Goal: Task Accomplishment & Management: Use online tool/utility

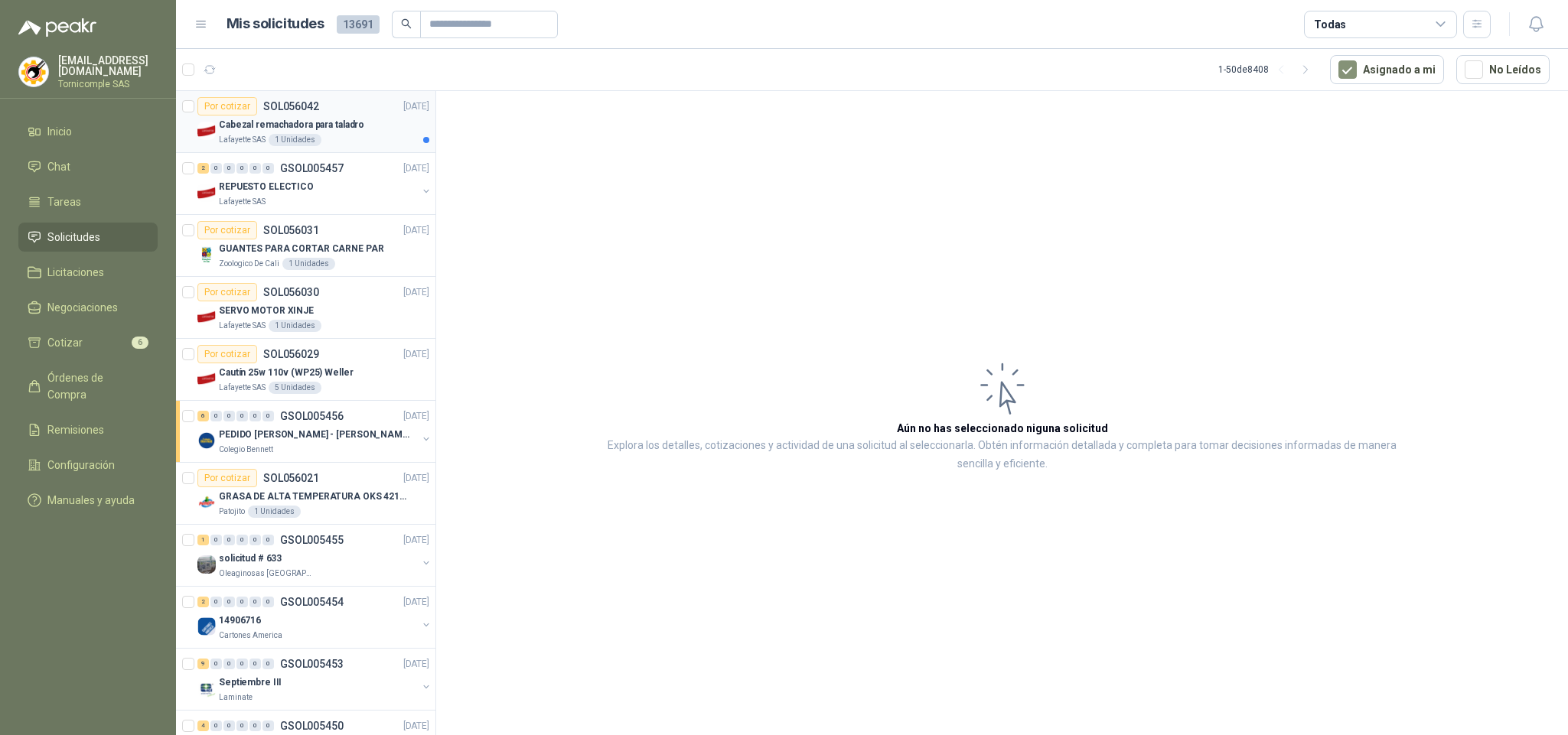
click at [329, 137] on div "Lafayette SAS 1 Unidades" at bounding box center [324, 140] width 210 height 13
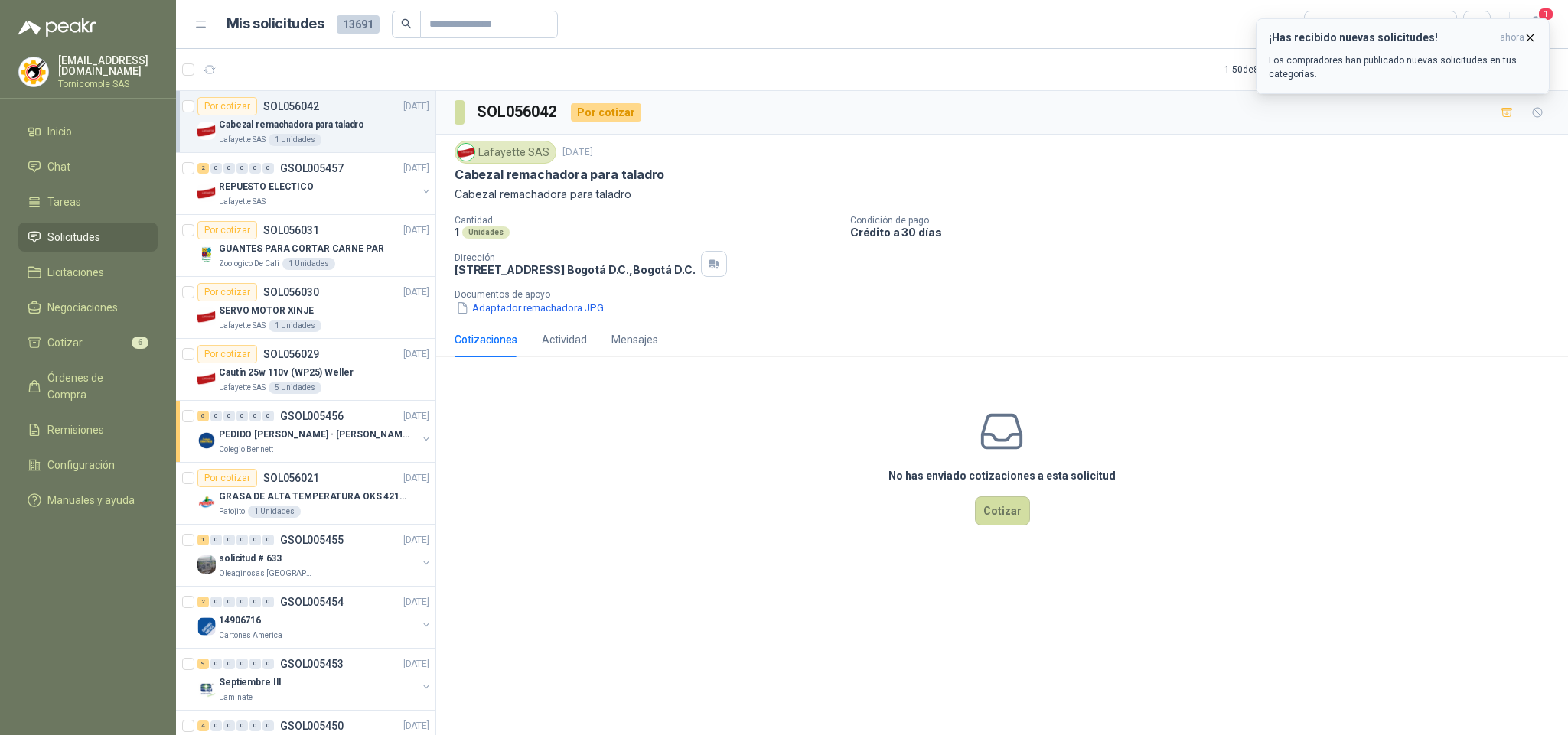
click at [1476, 78] on p "Los compradores han publicado nuevas solicitudes en tus categorías." at bounding box center [1403, 67] width 268 height 28
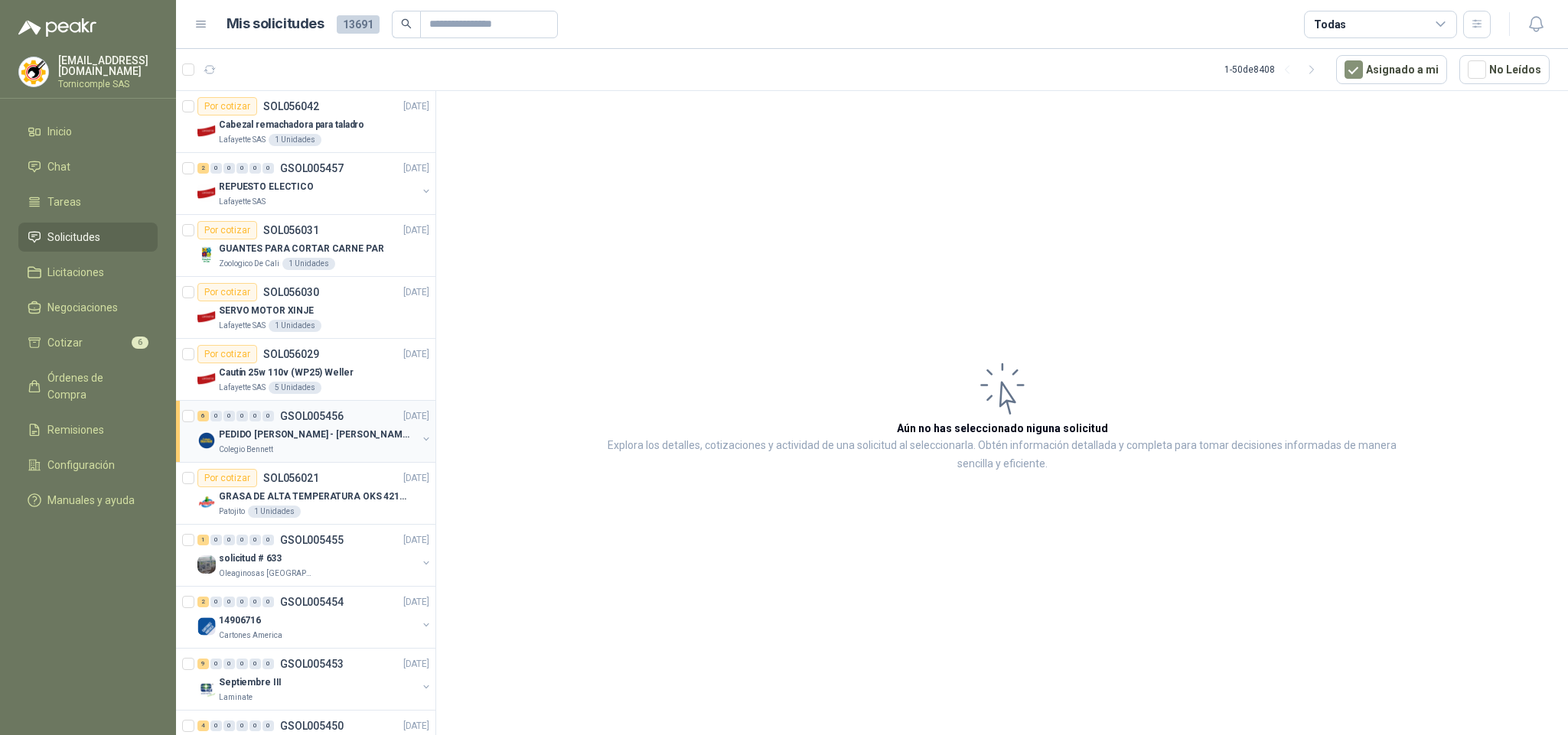
click at [361, 418] on div "6 0 0 0 0 0 GSOL005456 [DATE]" at bounding box center [315, 416] width 235 height 18
click at [74, 337] on span "Cotizar" at bounding box center [65, 342] width 35 height 17
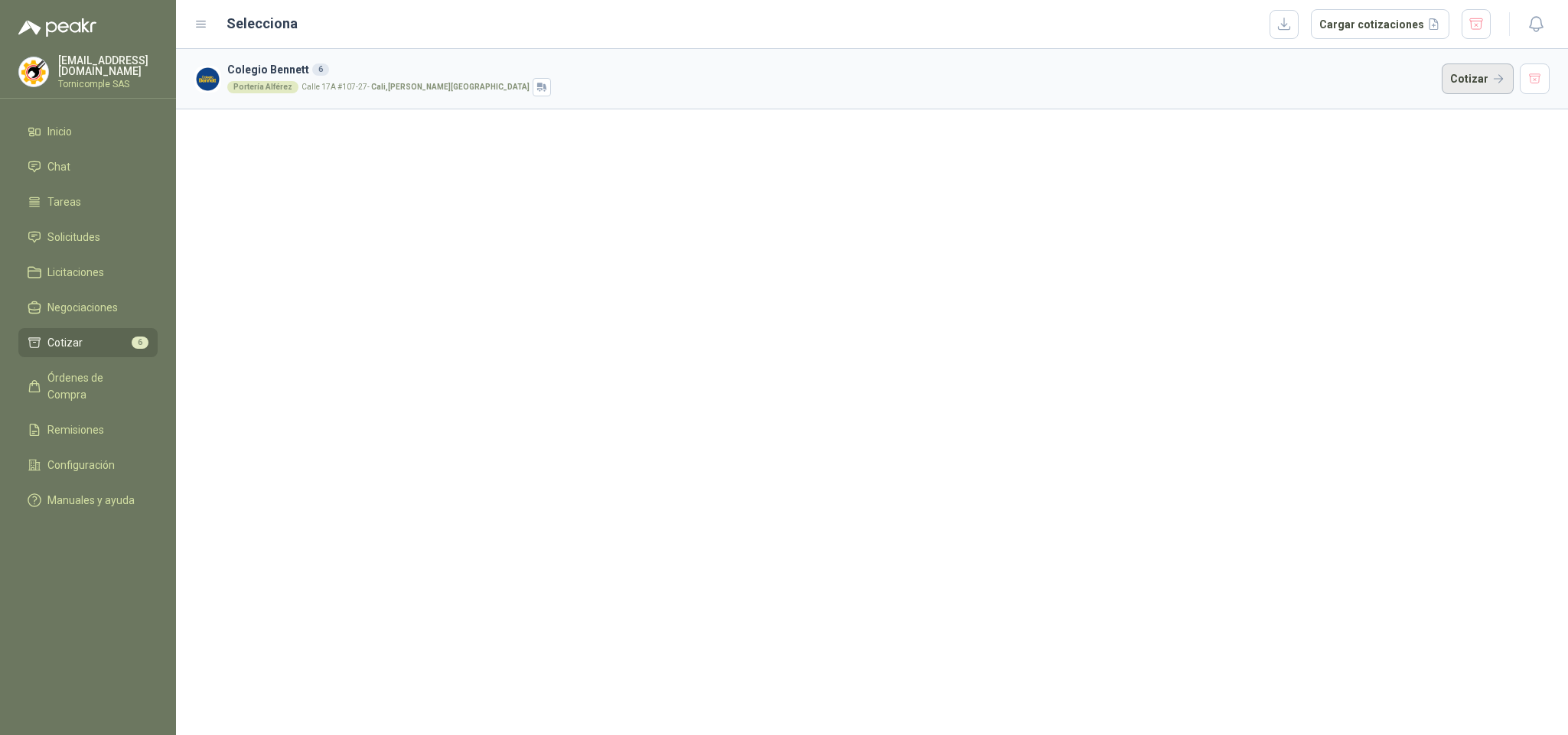
click at [1448, 87] on button "Cotizar" at bounding box center [1478, 79] width 72 height 31
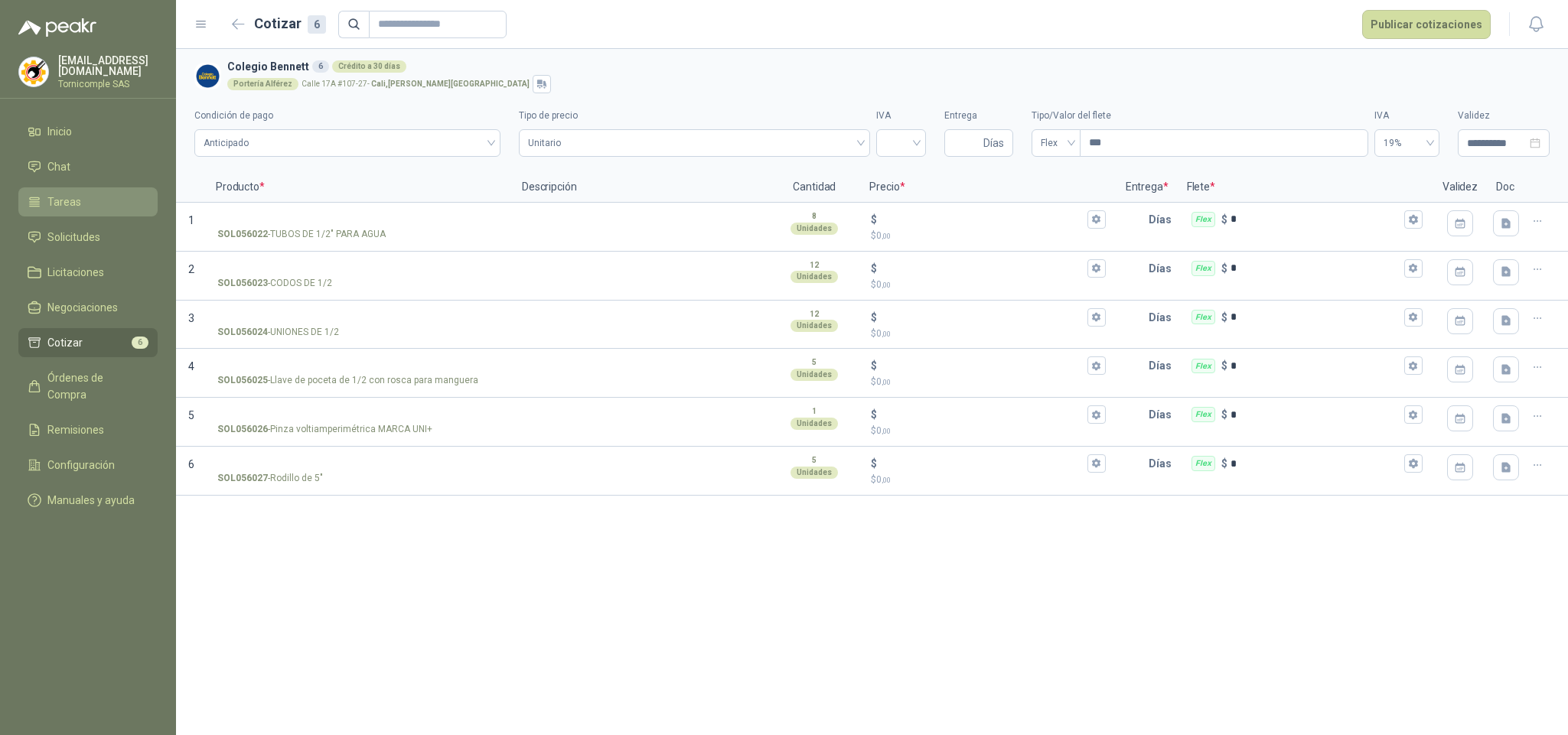
click at [67, 214] on link "Tareas" at bounding box center [87, 202] width 139 height 29
click at [90, 237] on span "Solicitudes" at bounding box center [74, 237] width 53 height 17
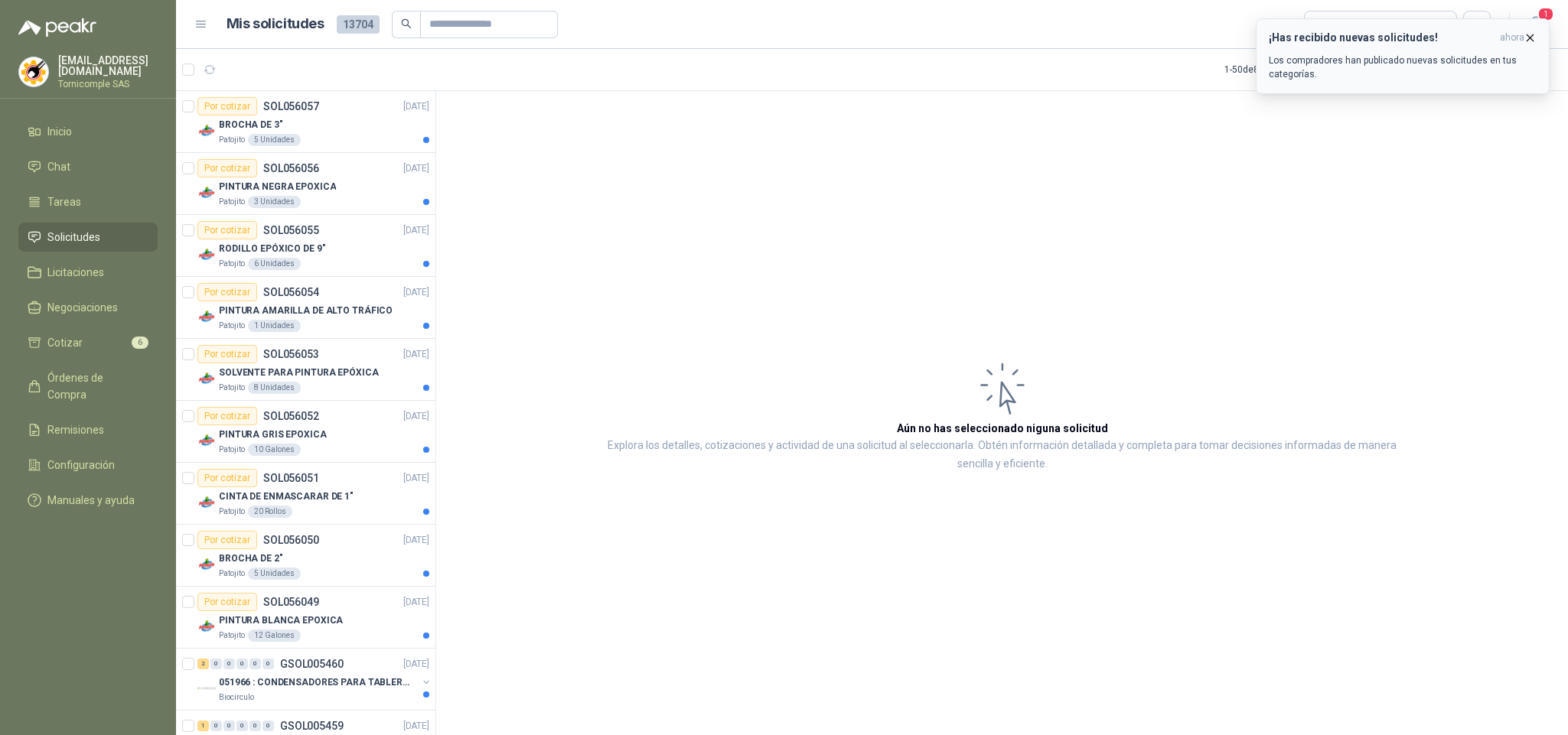
click at [1539, 32] on button "¡Has recibido nuevas solicitudes! ahora Los compradores han publicado nuevas so…" at bounding box center [1403, 56] width 294 height 75
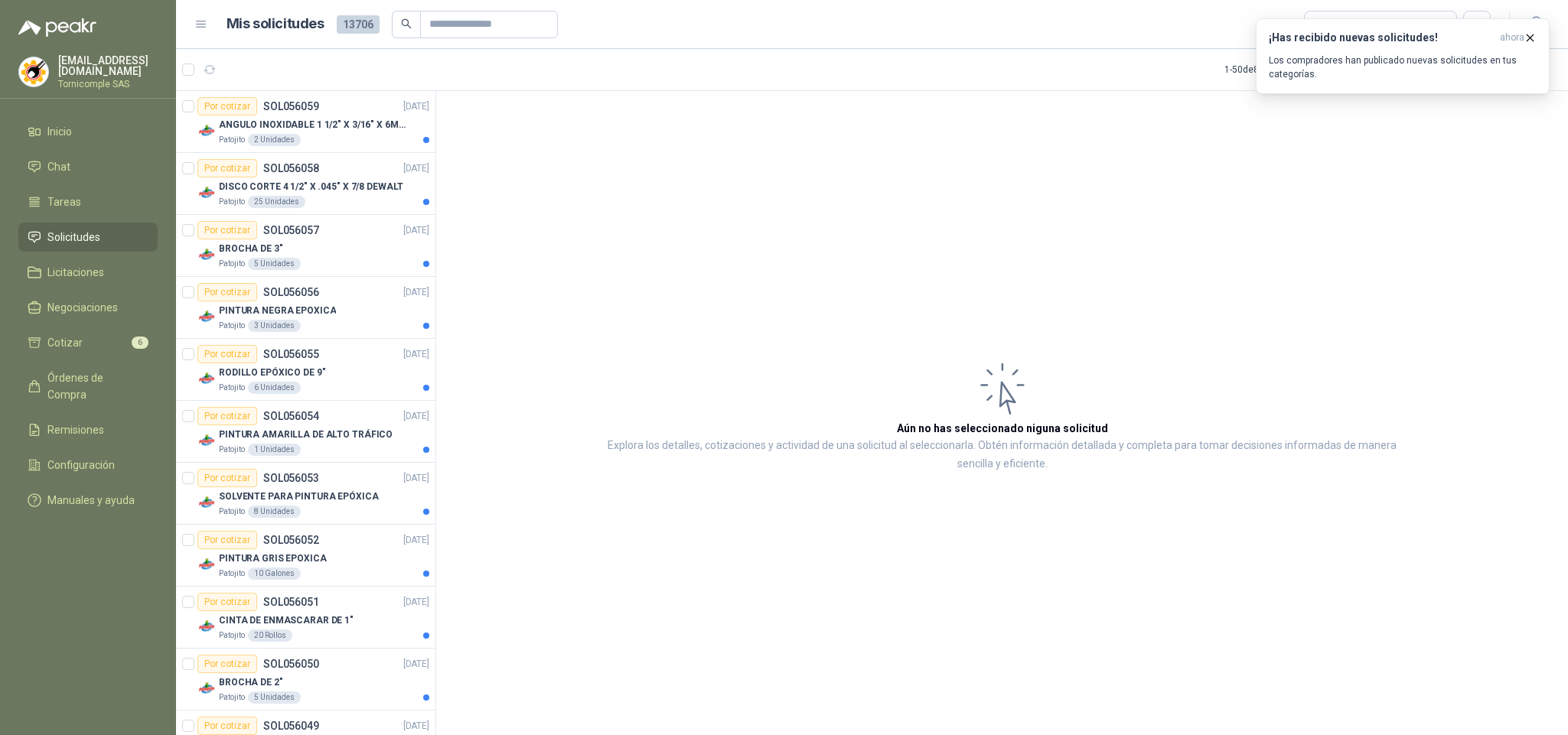
click at [505, 607] on article "Aún no has seleccionado niguna solicitud Explora los detalles, cotizaciones y a…" at bounding box center [1002, 415] width 1132 height 650
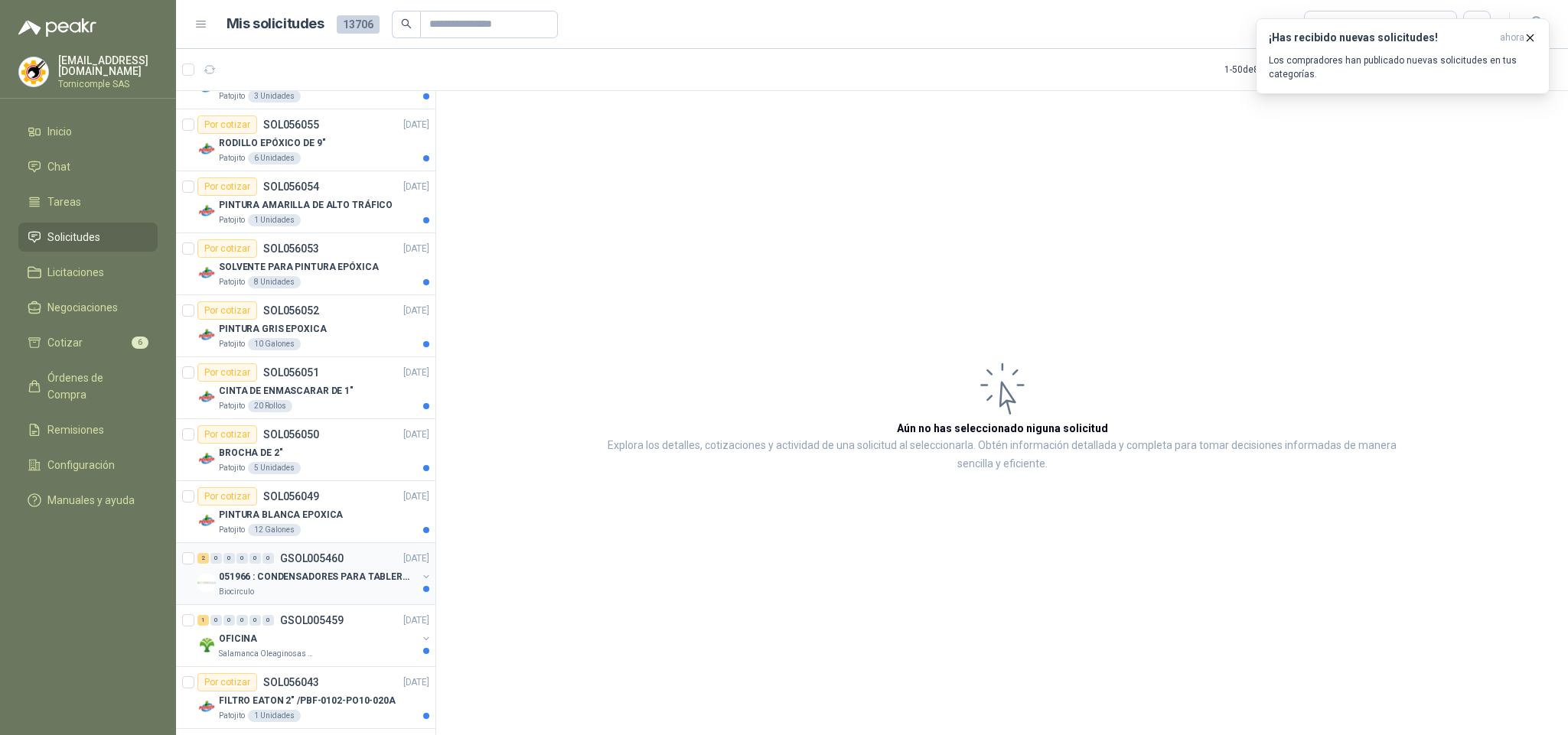
scroll to position [459, 0]
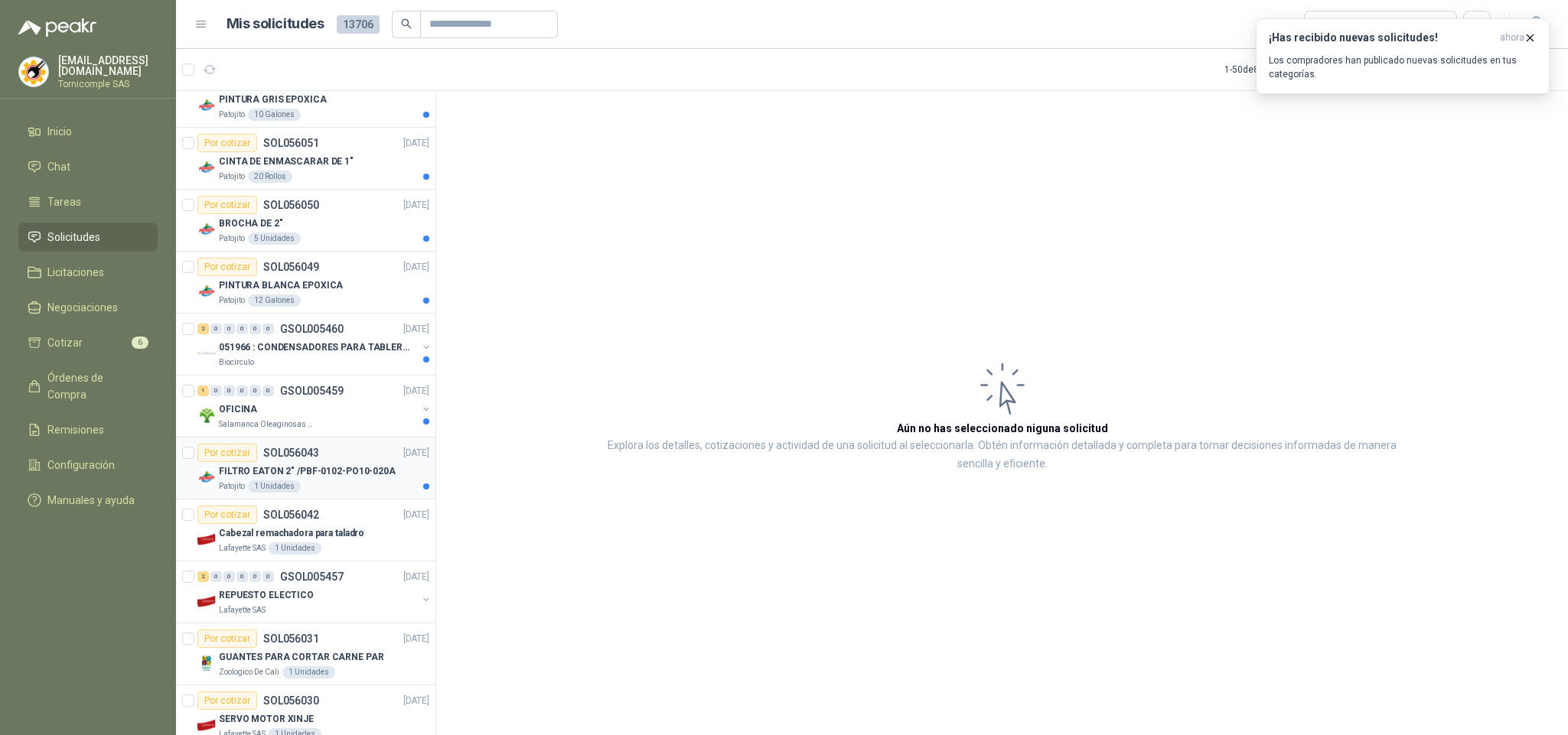
click at [310, 479] on p "FILTRO EATON 2" /PBF-0102-PO10-020A" at bounding box center [307, 472] width 177 height 14
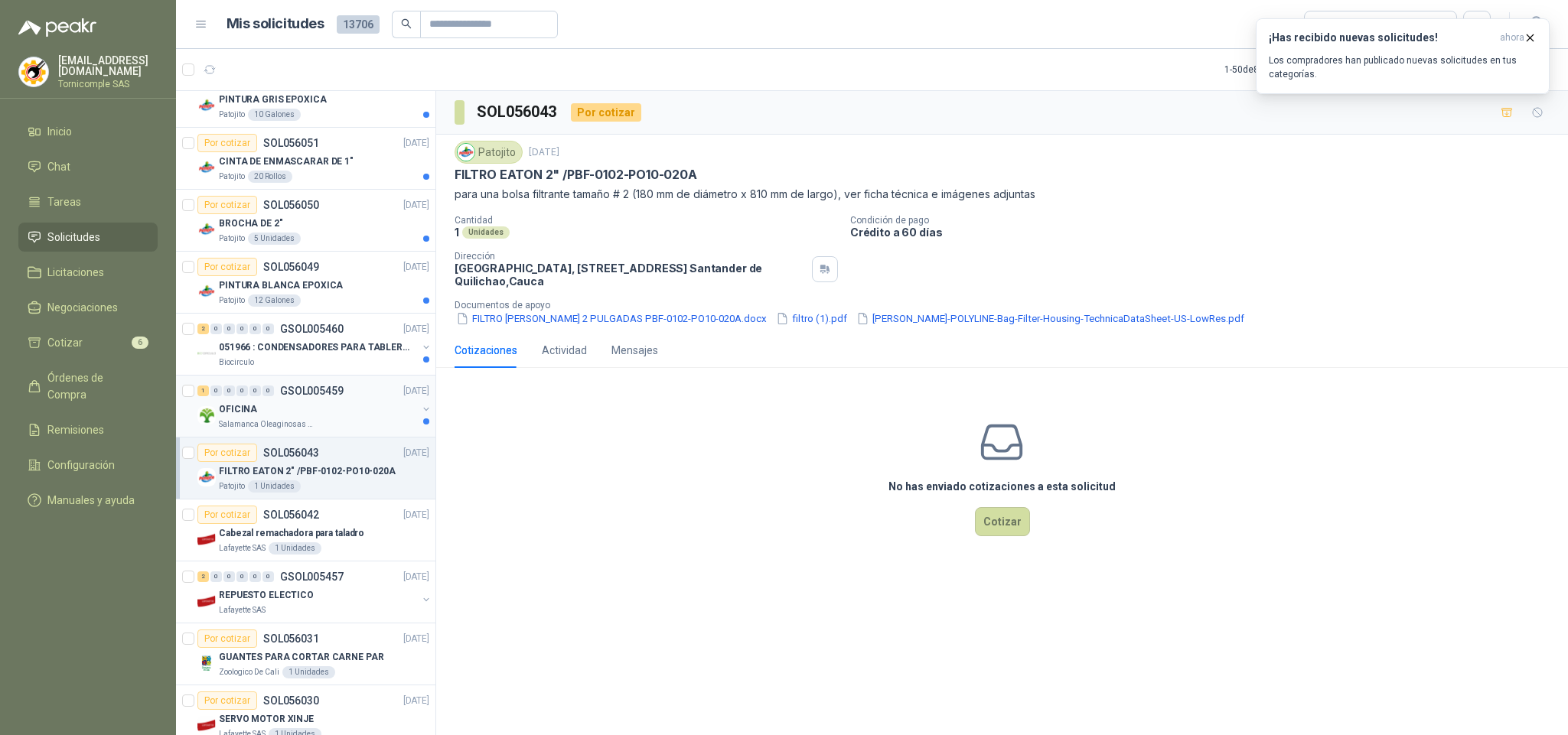
click at [335, 416] on div "OFICINA" at bounding box center [317, 409] width 198 height 18
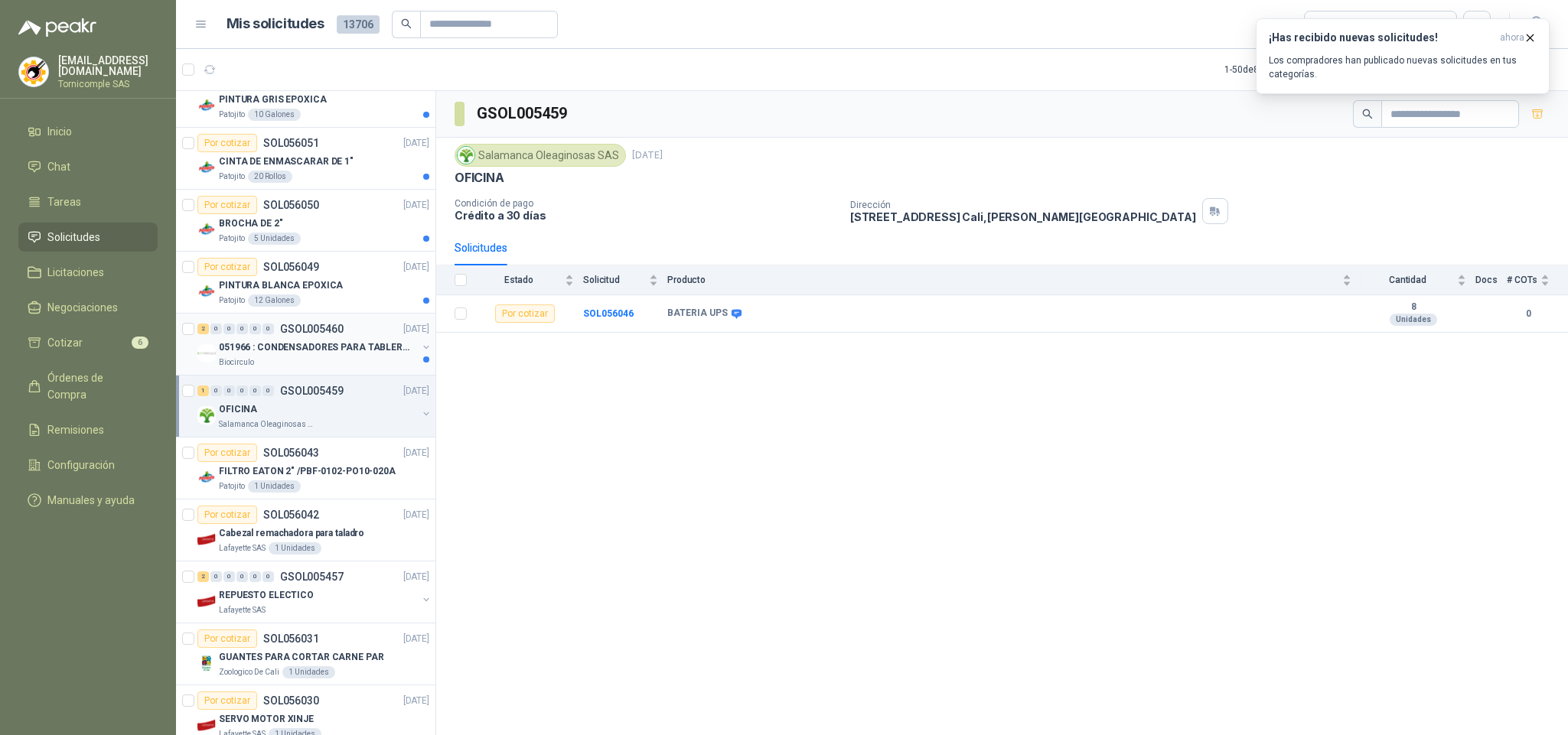
click at [361, 347] on p "051966 : CONDENSADORES PARA TABLERO PRINCIPAL L1" at bounding box center [314, 348] width 191 height 14
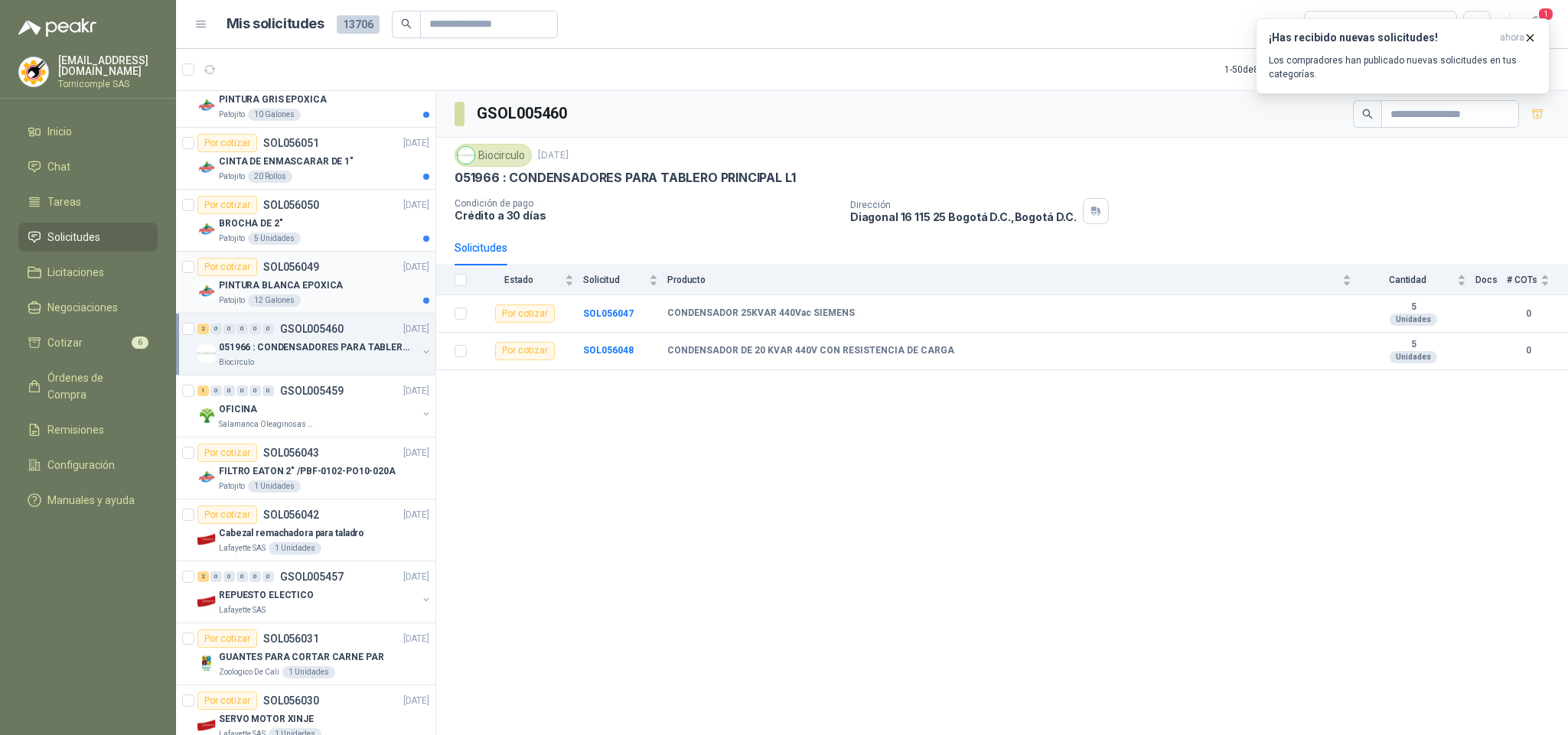
click at [347, 283] on div "PINTURA BLANCA EPOXICA" at bounding box center [324, 285] width 210 height 18
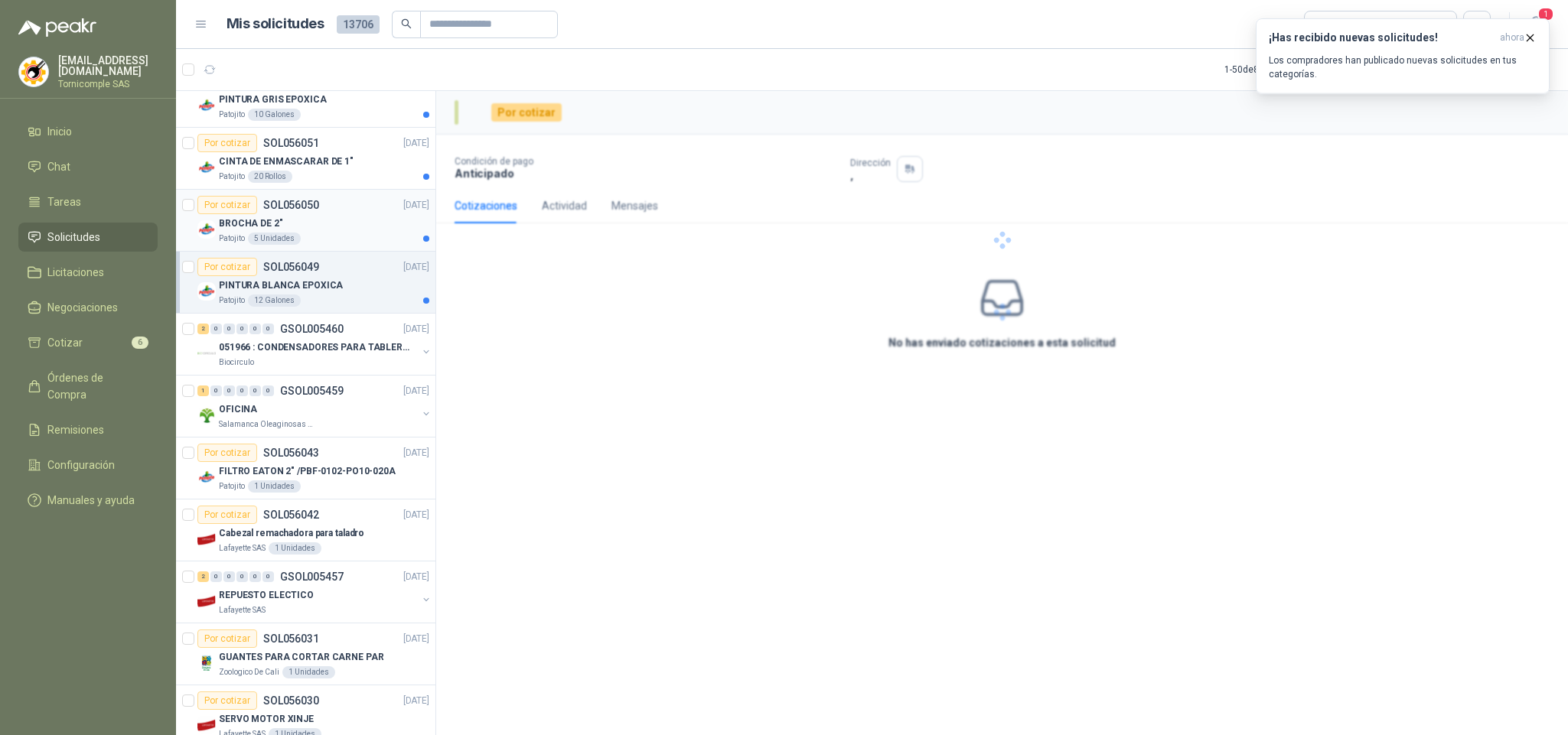
click at [357, 233] on div "BROCHA DE 2"" at bounding box center [324, 223] width 210 height 18
click at [301, 414] on div "OFICINA" at bounding box center [317, 409] width 198 height 18
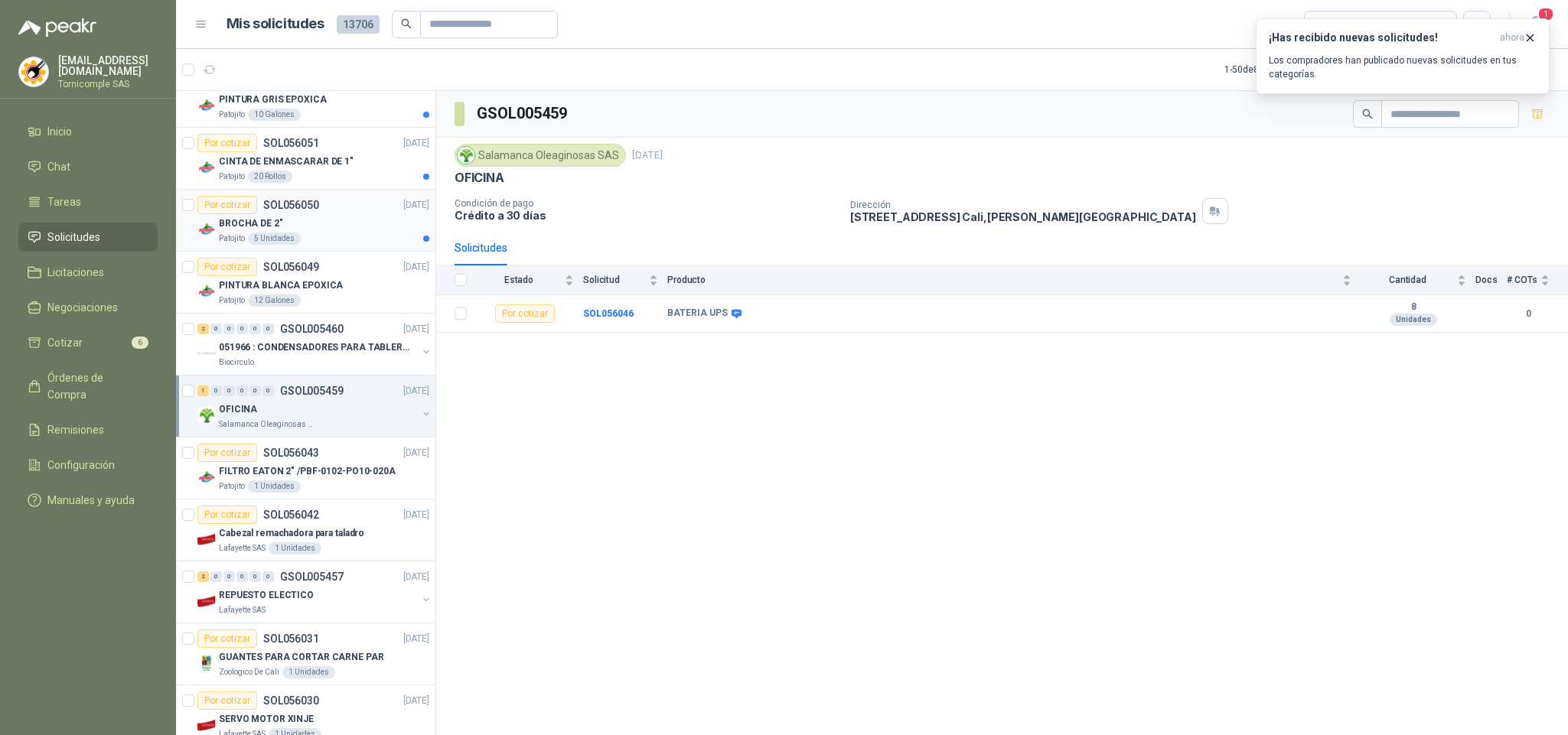
click at [298, 239] on div "Patojito 5 Unidades" at bounding box center [324, 239] width 210 height 13
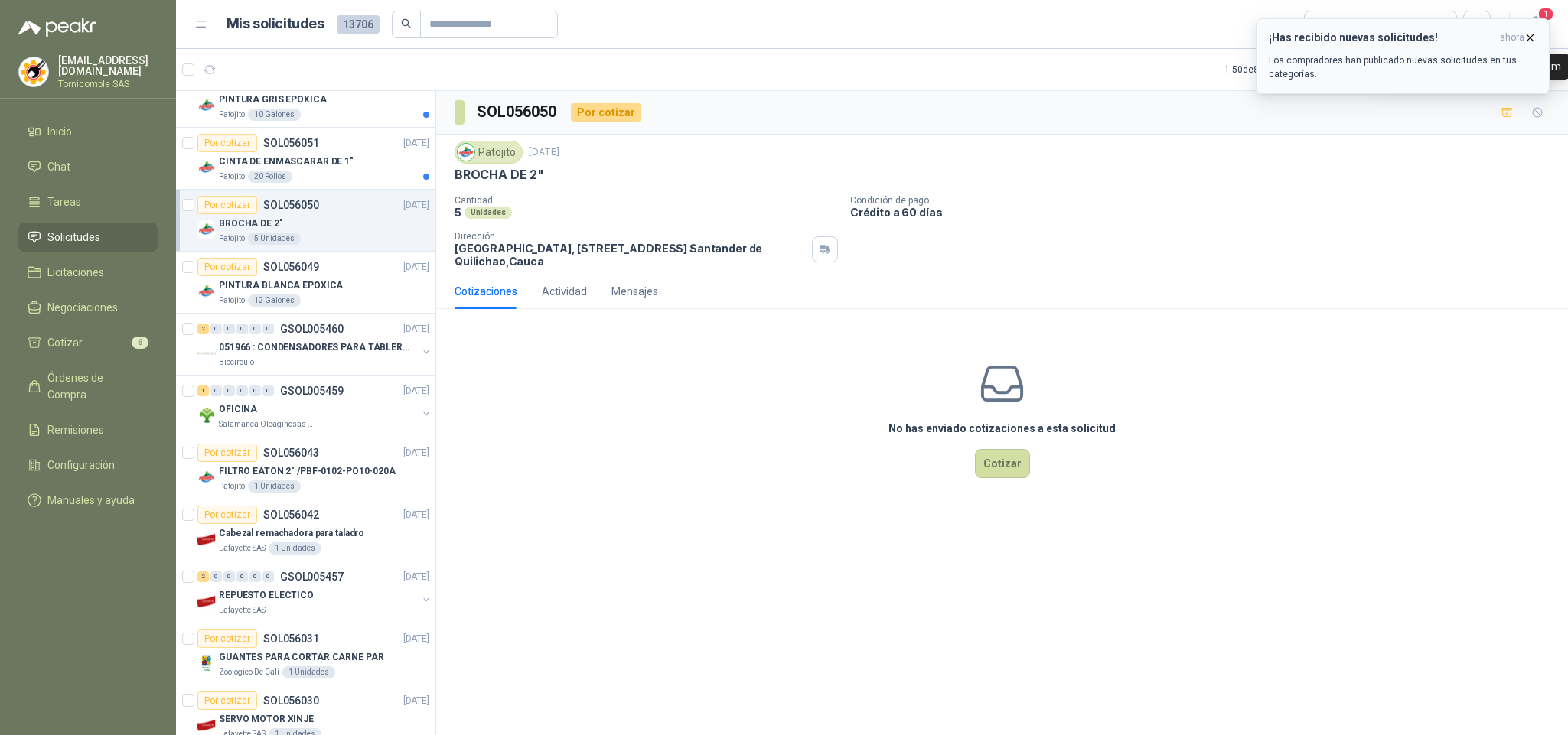
click at [1510, 35] on span "ahora" at bounding box center [1512, 38] width 24 height 13
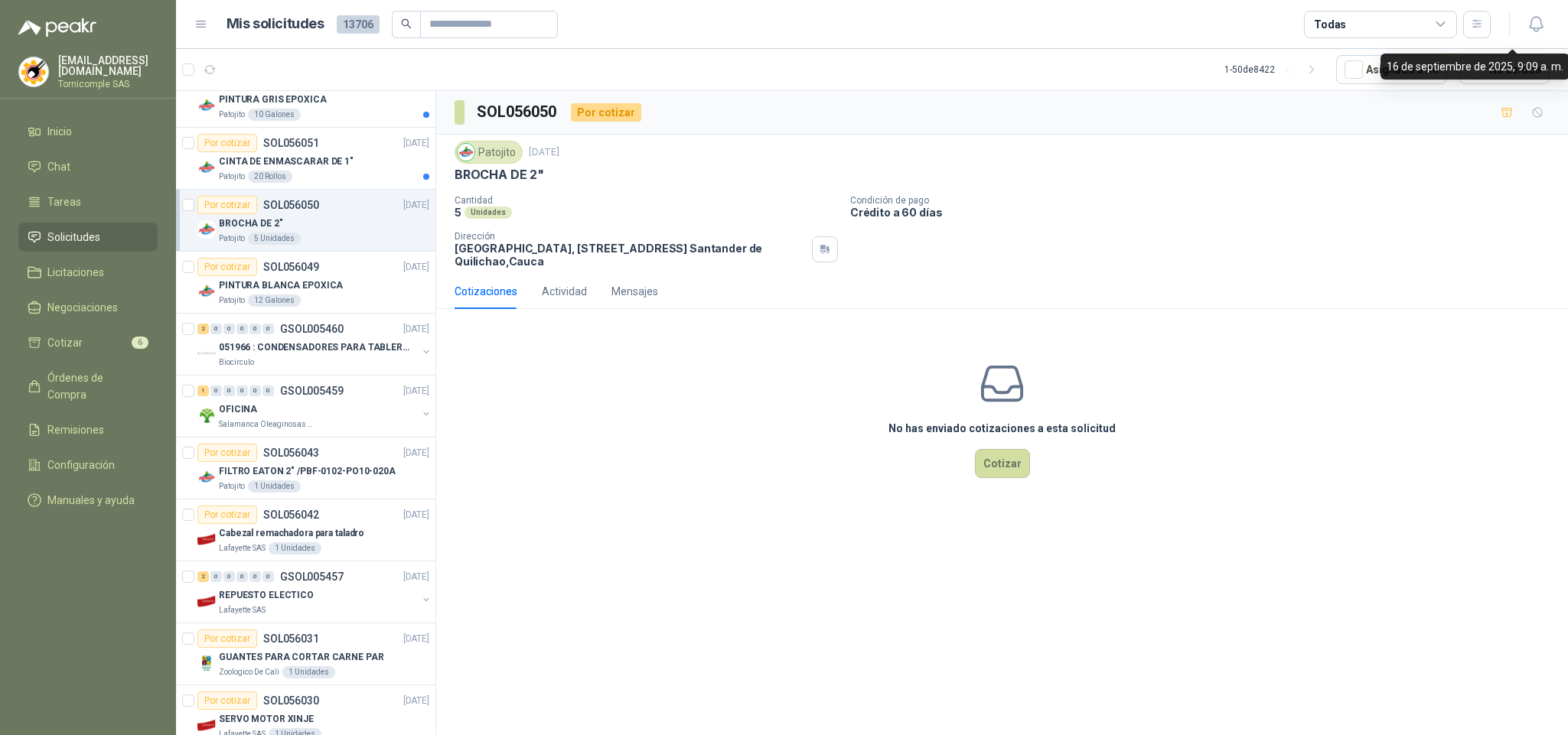
click at [1546, 34] on button "button" at bounding box center [1536, 24] width 28 height 28
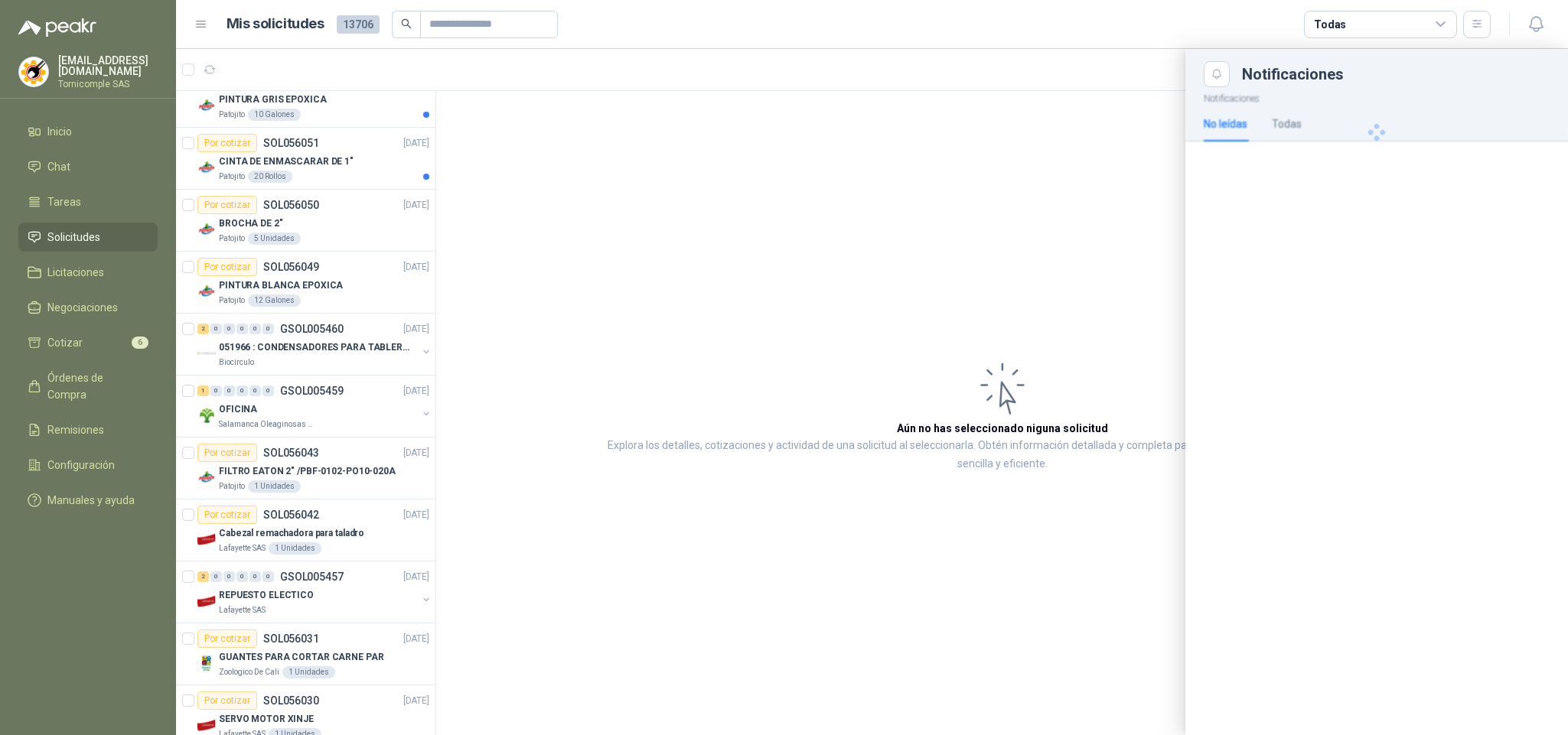
click at [211, 187] on div at bounding box center [872, 392] width 1393 height 686
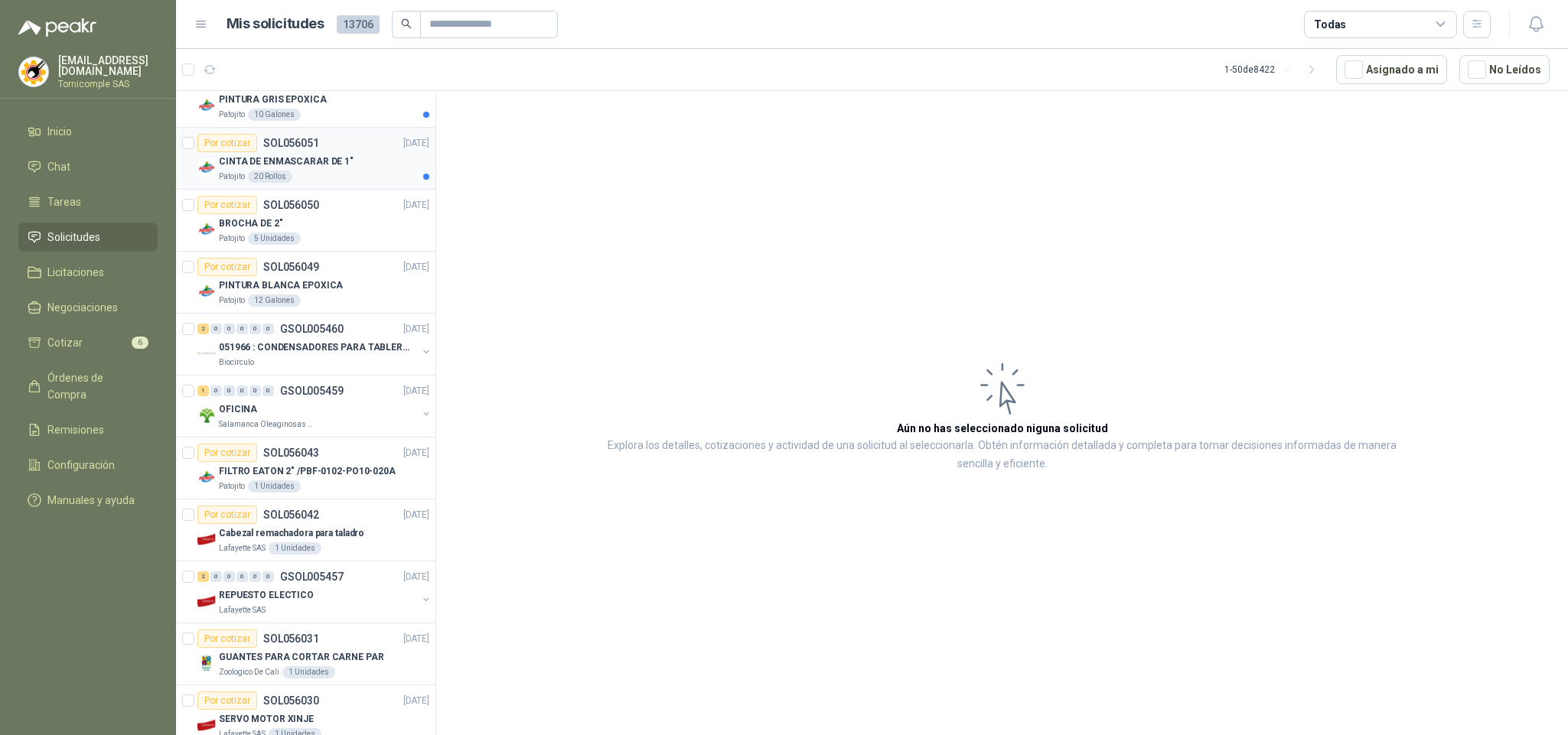
click at [233, 175] on p "Patojito" at bounding box center [231, 177] width 26 height 13
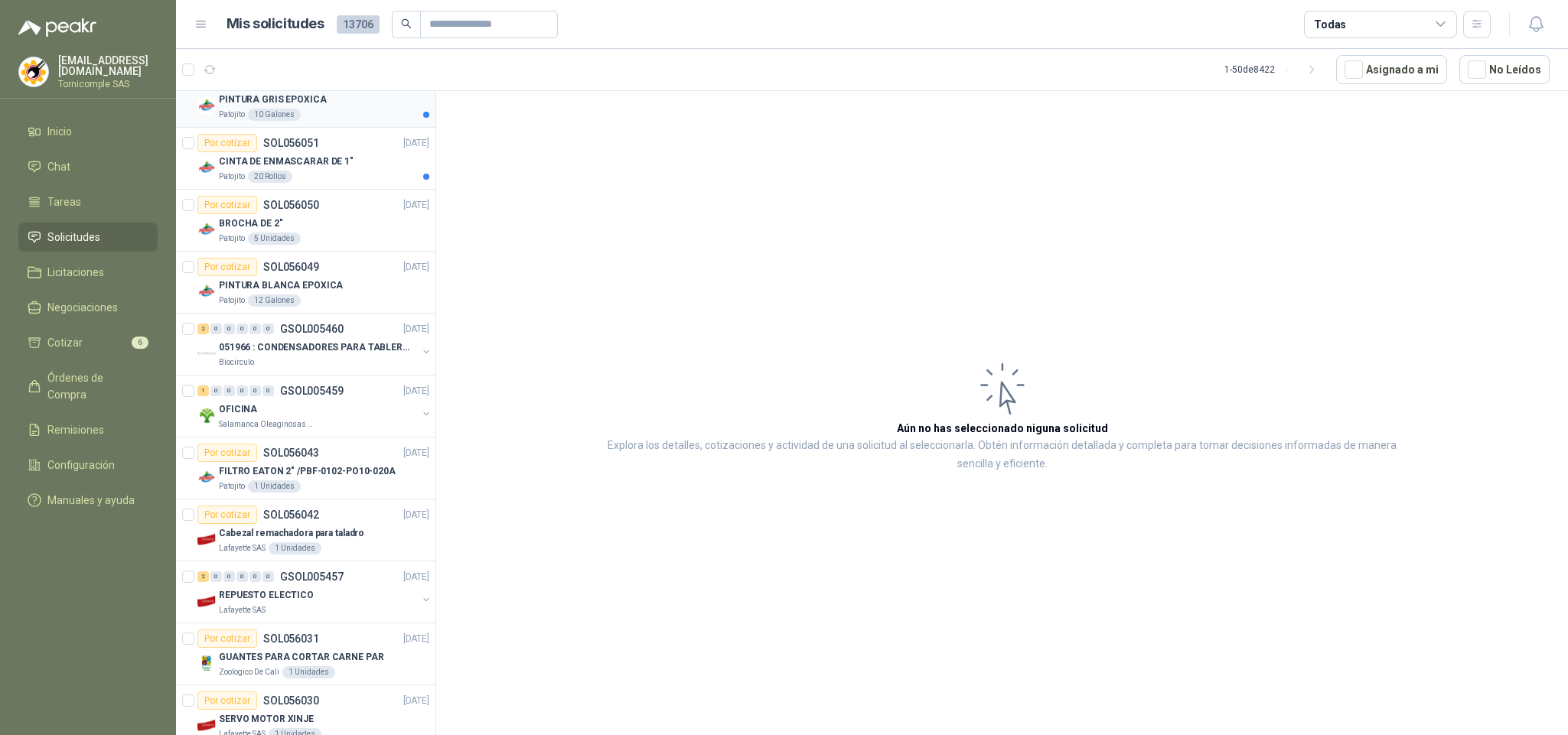
click at [287, 95] on p "PINTURA GRIS EPOXICA" at bounding box center [272, 100] width 108 height 14
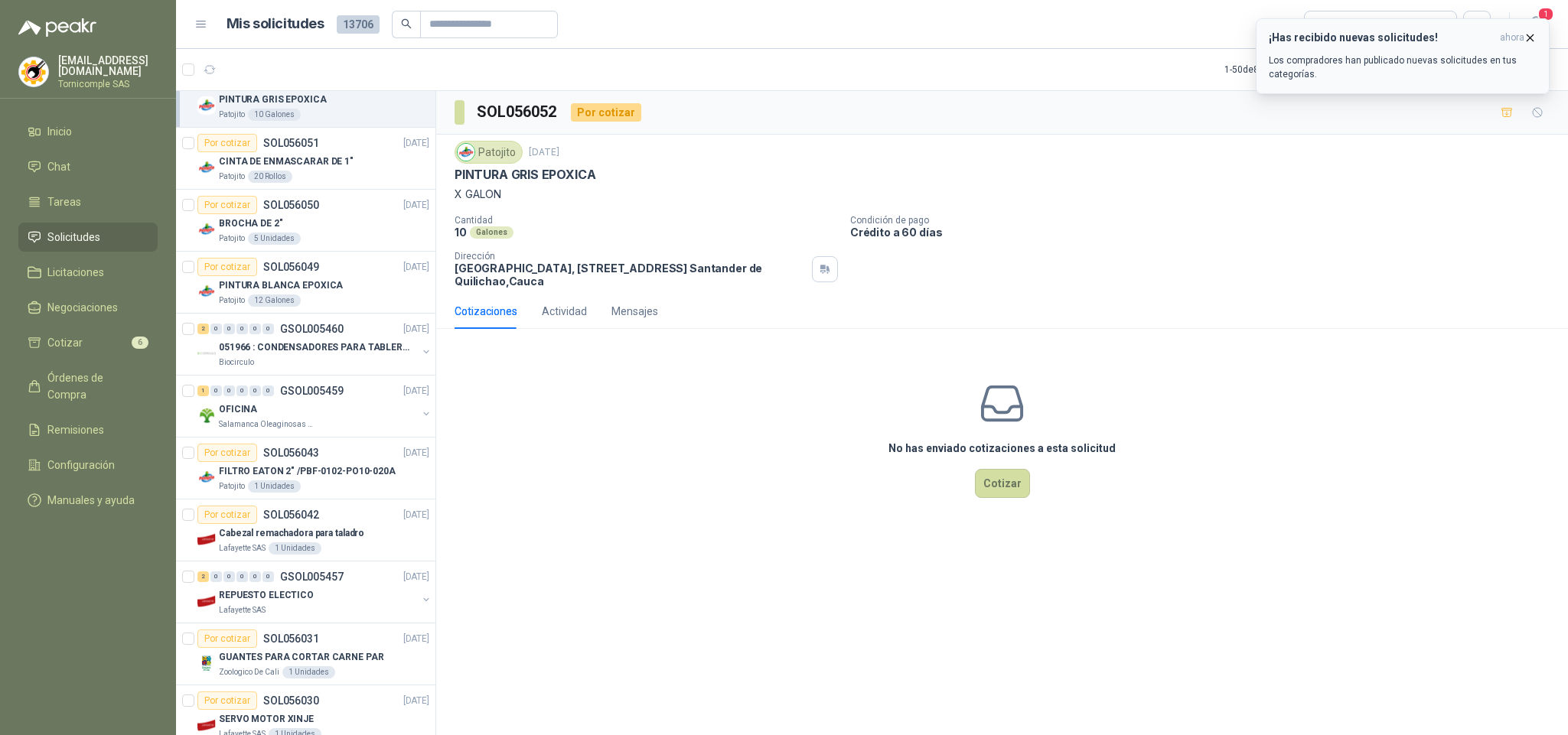
click at [1501, 26] on button "¡Has recibido nuevas solicitudes! ahora Los compradores han publicado nuevas so…" at bounding box center [1403, 56] width 294 height 75
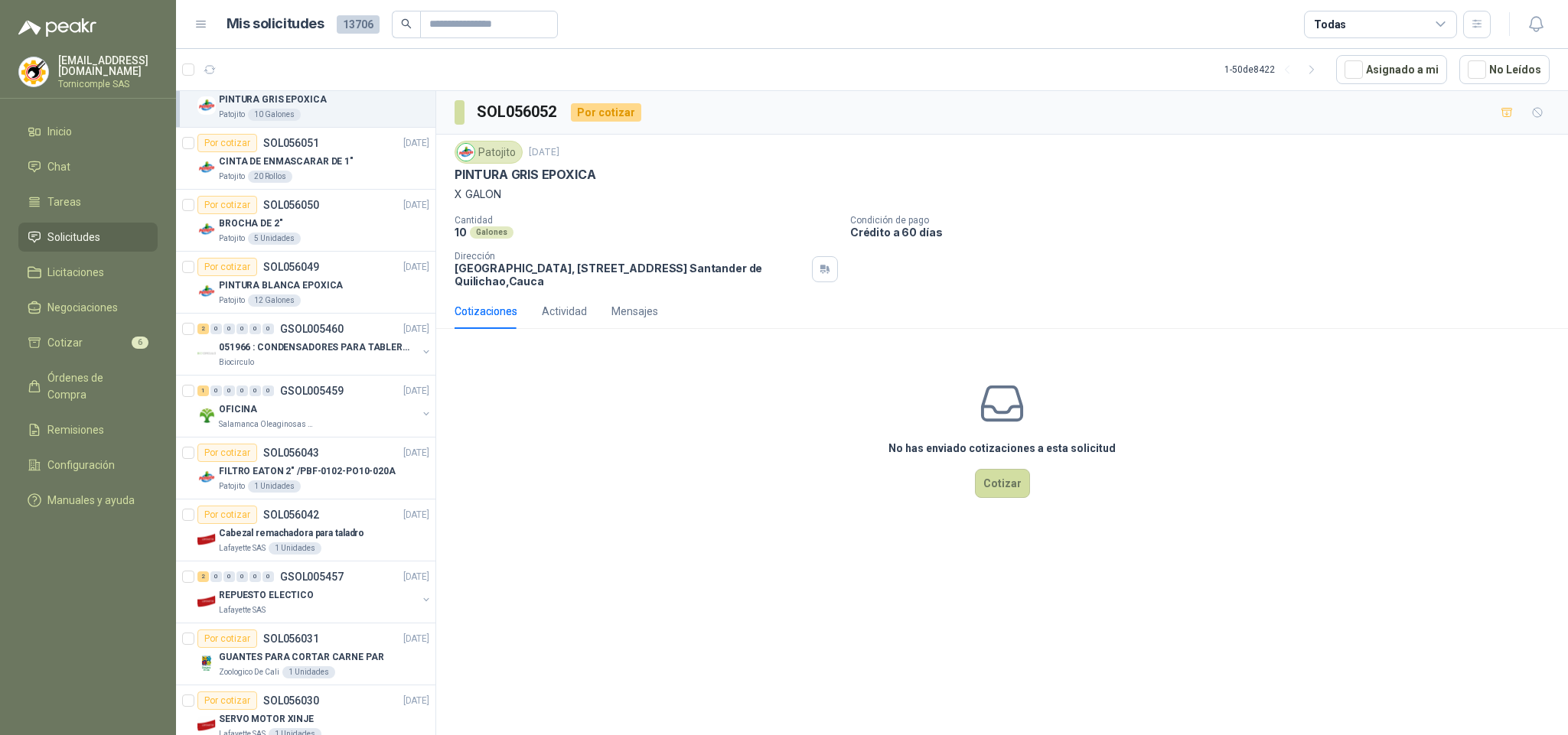
click at [1528, 30] on icon "button" at bounding box center [1536, 23] width 19 height 19
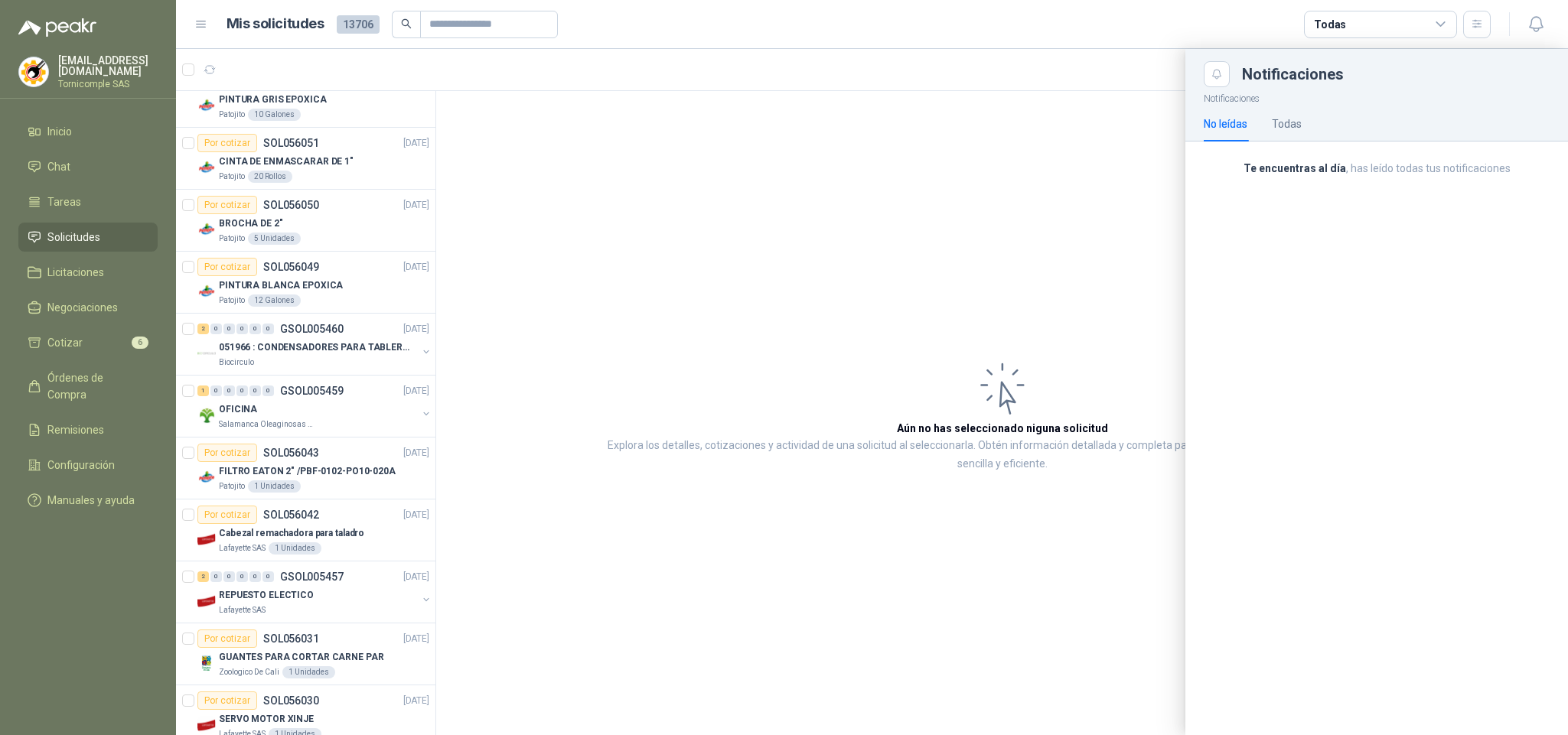
click at [83, 229] on span "Solicitudes" at bounding box center [74, 237] width 53 height 17
drag, startPoint x: 83, startPoint y: 229, endPoint x: 104, endPoint y: 279, distance: 54.2
click at [84, 229] on span "Solicitudes" at bounding box center [74, 237] width 53 height 17
click at [117, 338] on li "Cotizar 6" at bounding box center [88, 342] width 121 height 17
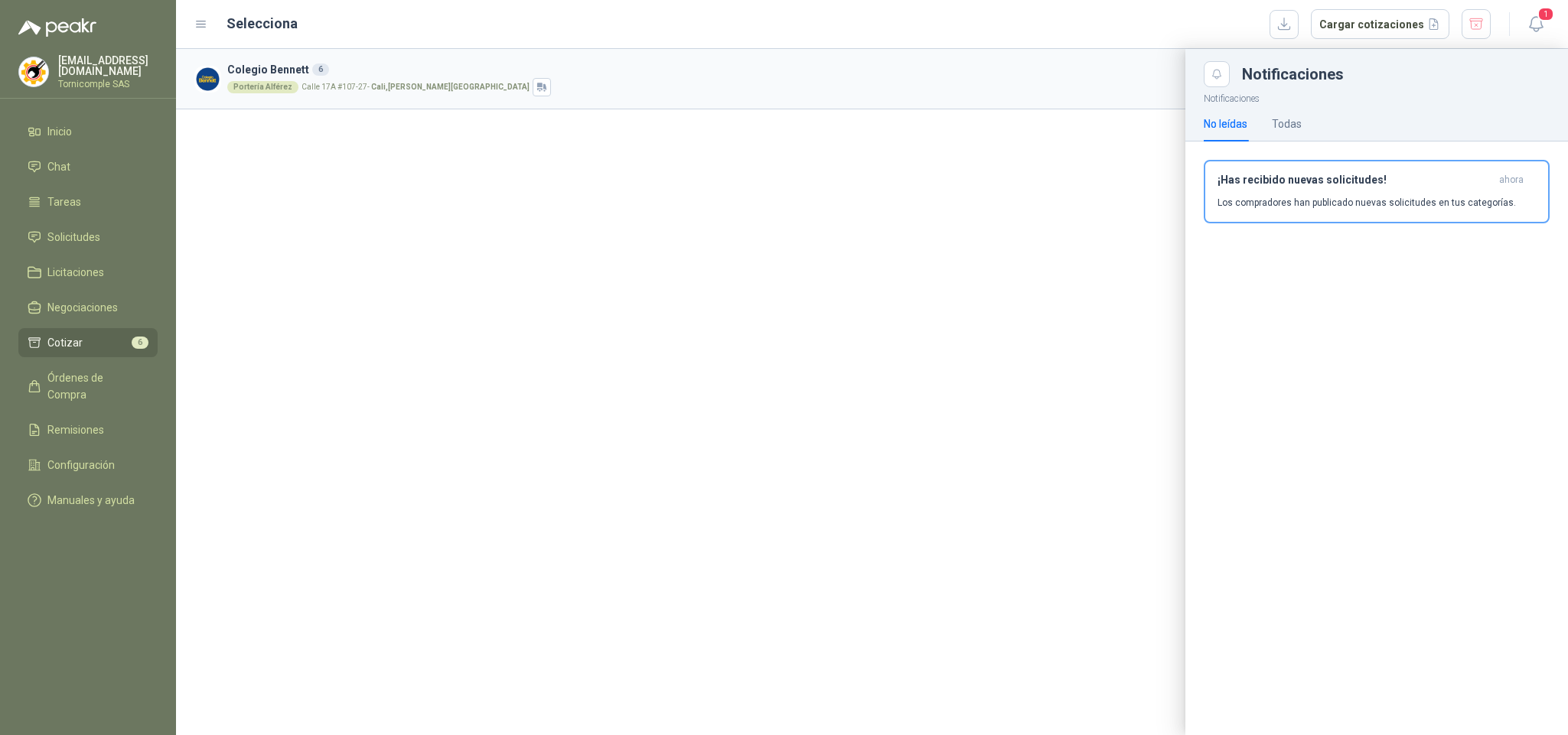
drag, startPoint x: 1567, startPoint y: 39, endPoint x: 1557, endPoint y: 37, distance: 10.2
click at [1557, 37] on header "Selecciona Cargar cotizaciones 1" at bounding box center [872, 24] width 1393 height 49
click at [1553, 35] on header "Selecciona Cargar cotizaciones 1" at bounding box center [872, 24] width 1393 height 49
click at [1542, 28] on icon "button" at bounding box center [1536, 24] width 13 height 14
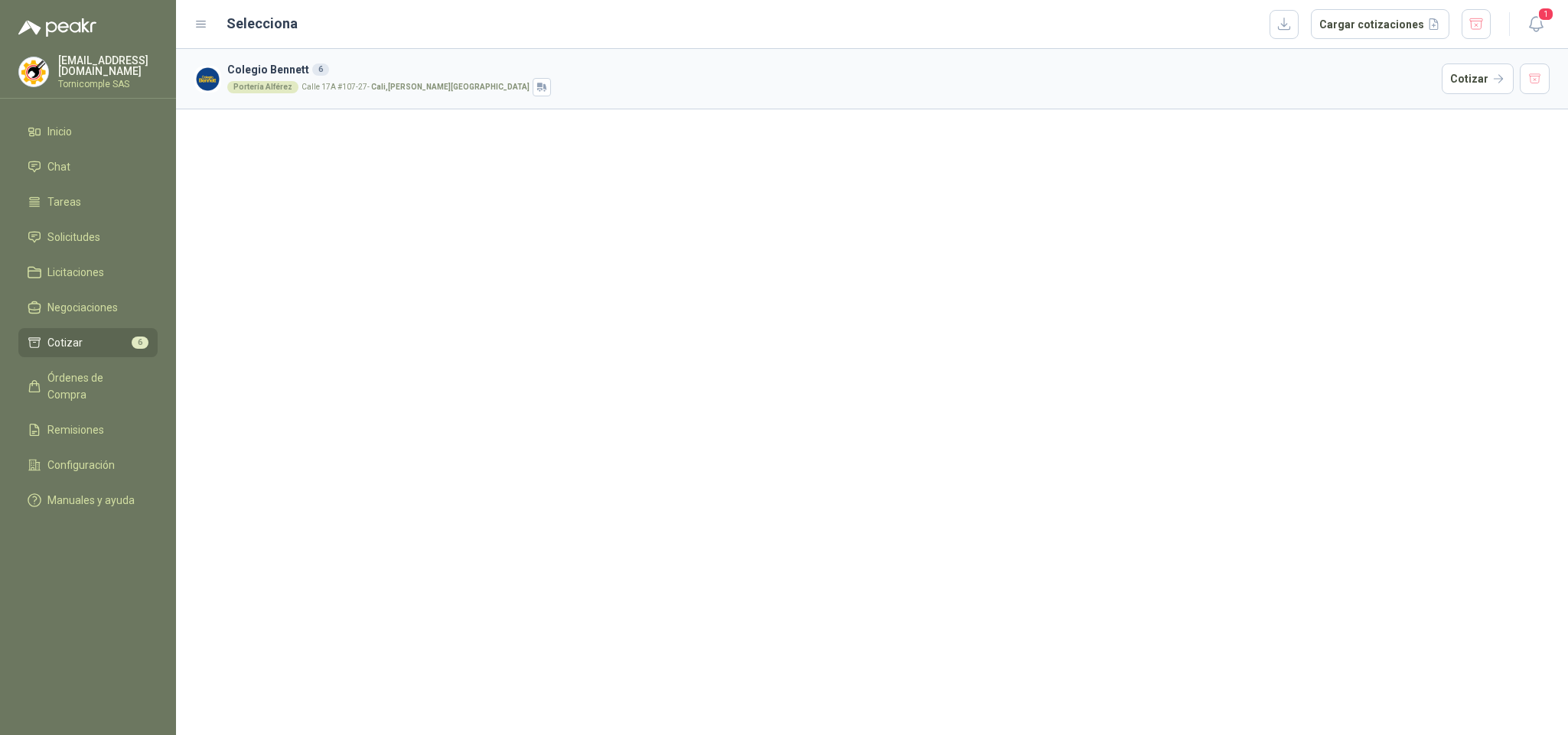
click at [1535, 39] on header "Selecciona Cargar cotizaciones 1" at bounding box center [872, 24] width 1393 height 49
click at [1535, 37] on button "1" at bounding box center [1536, 24] width 28 height 28
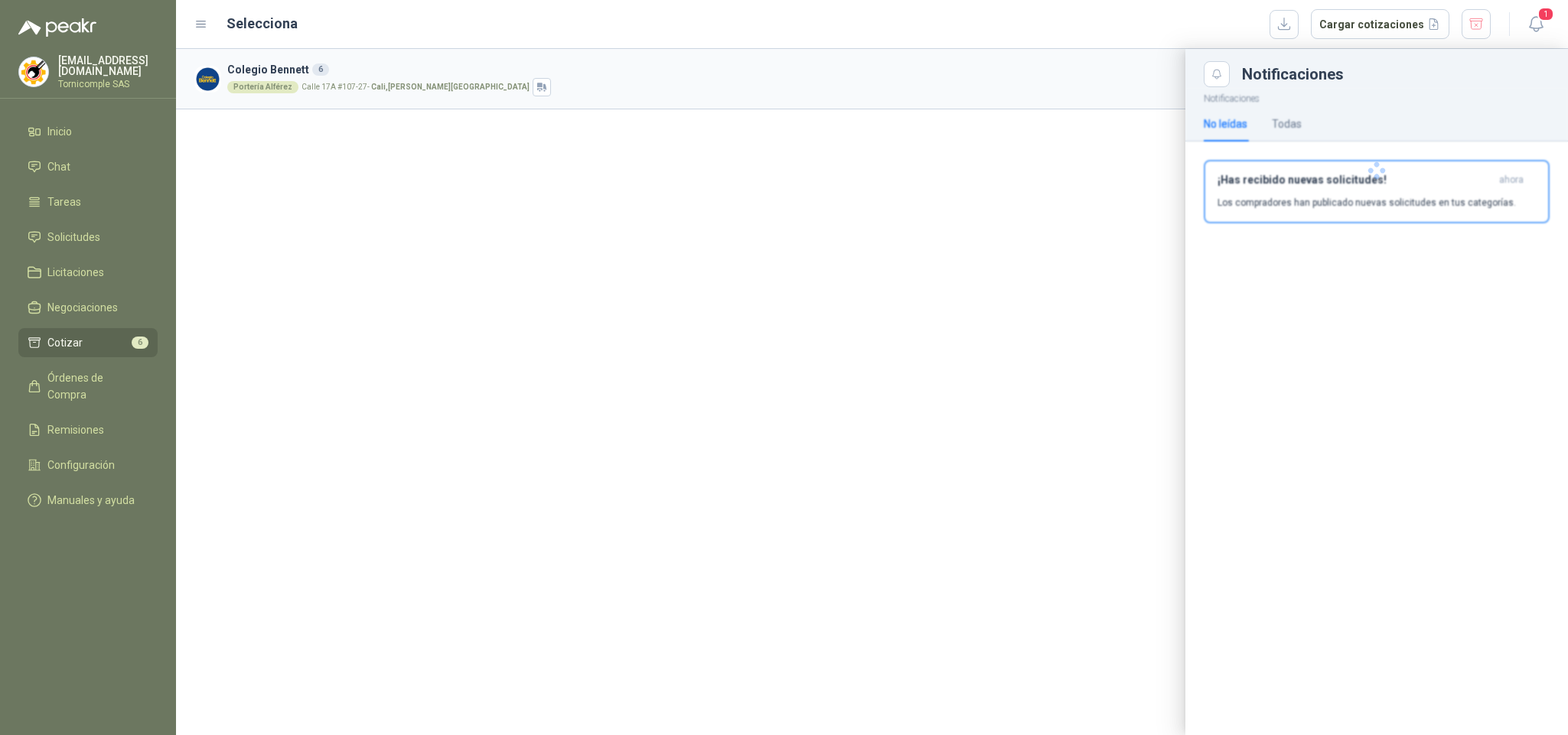
click at [1435, 196] on p "Los compradores han publicado nuevas solicitudes en tus categorías." at bounding box center [1367, 202] width 298 height 13
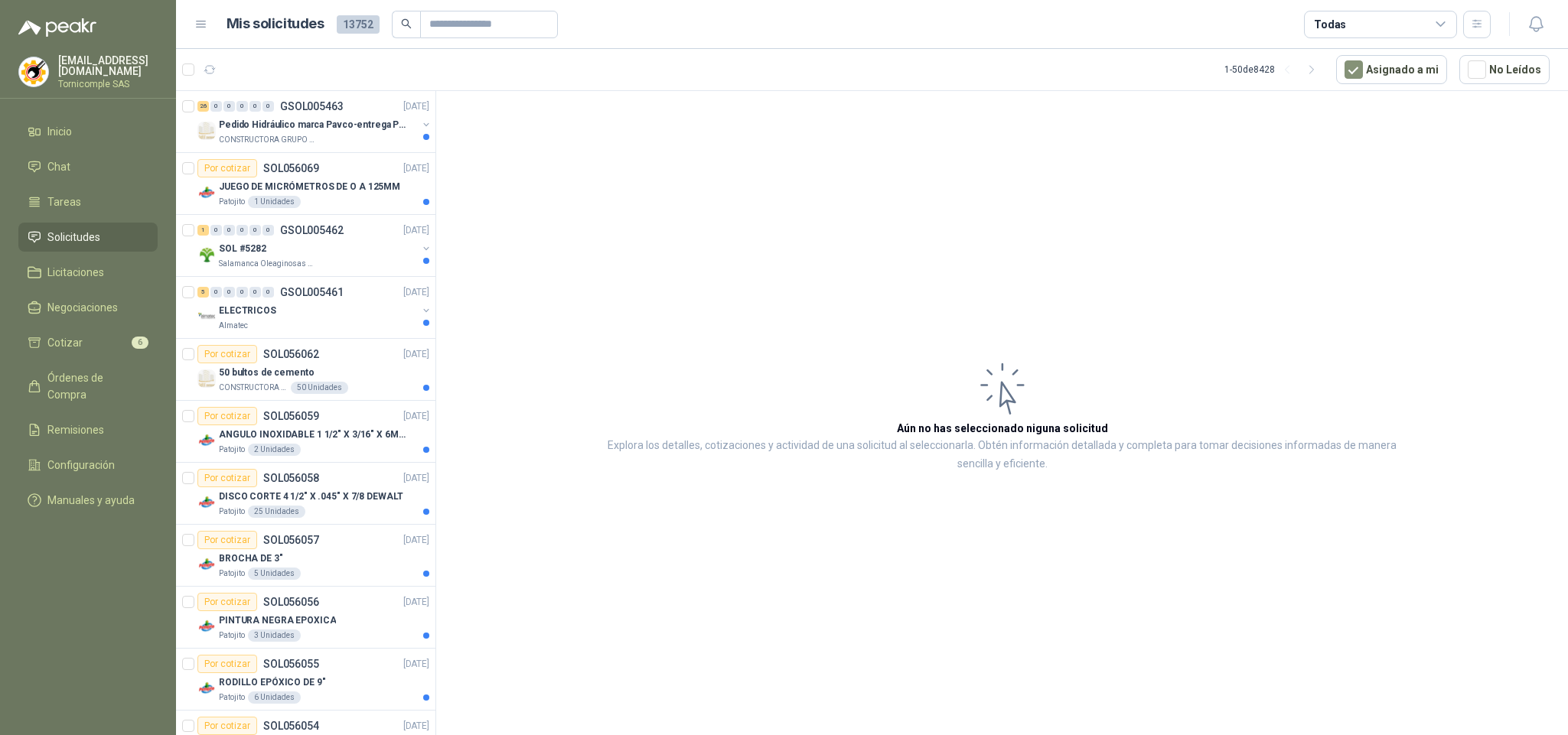
click at [762, 179] on article "Aún no has seleccionado niguna solicitud Explora los detalles, cotizaciones y a…" at bounding box center [1002, 415] width 1132 height 650
click at [404, 176] on p "[DATE]" at bounding box center [416, 169] width 26 height 14
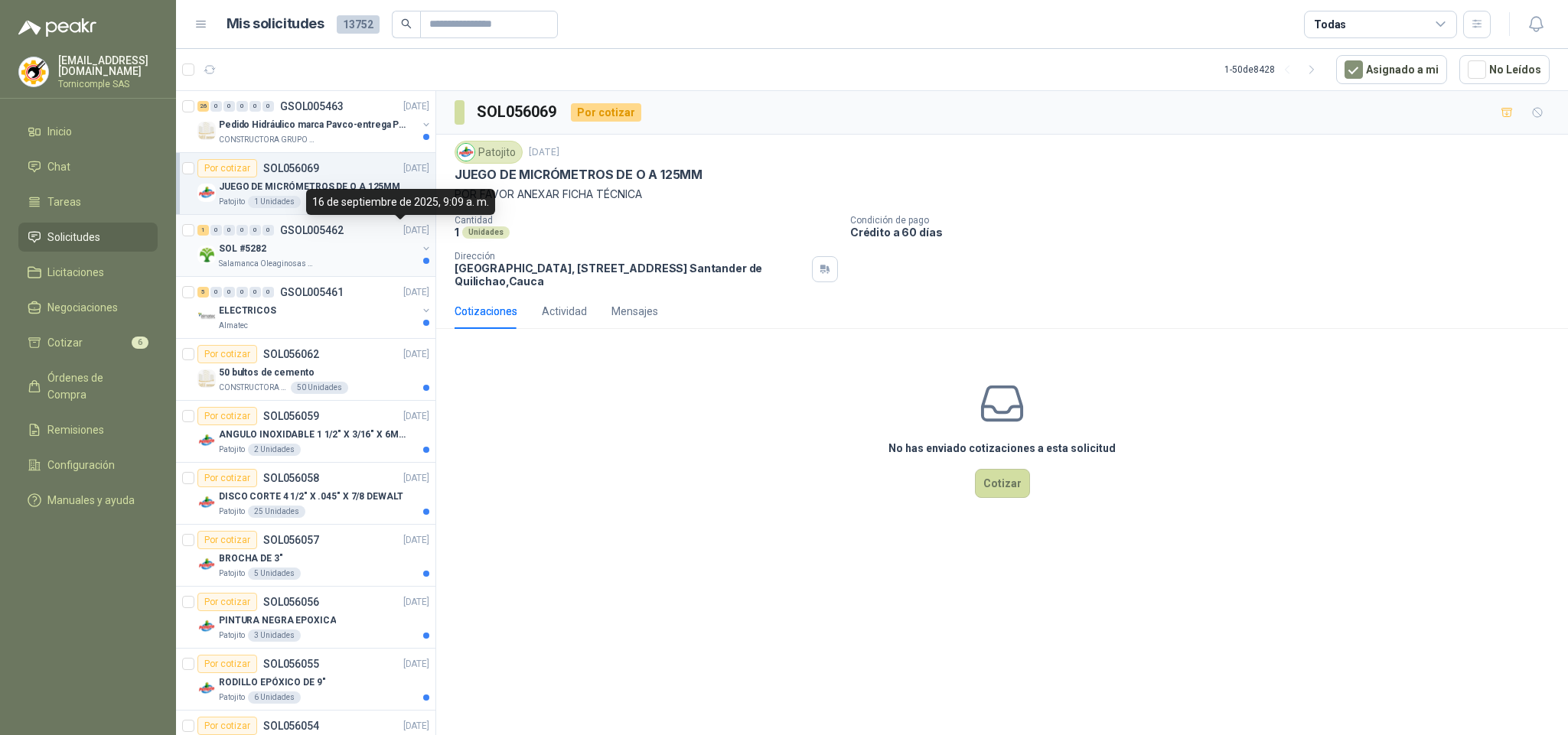
click at [404, 235] on p "[DATE]" at bounding box center [416, 231] width 26 height 14
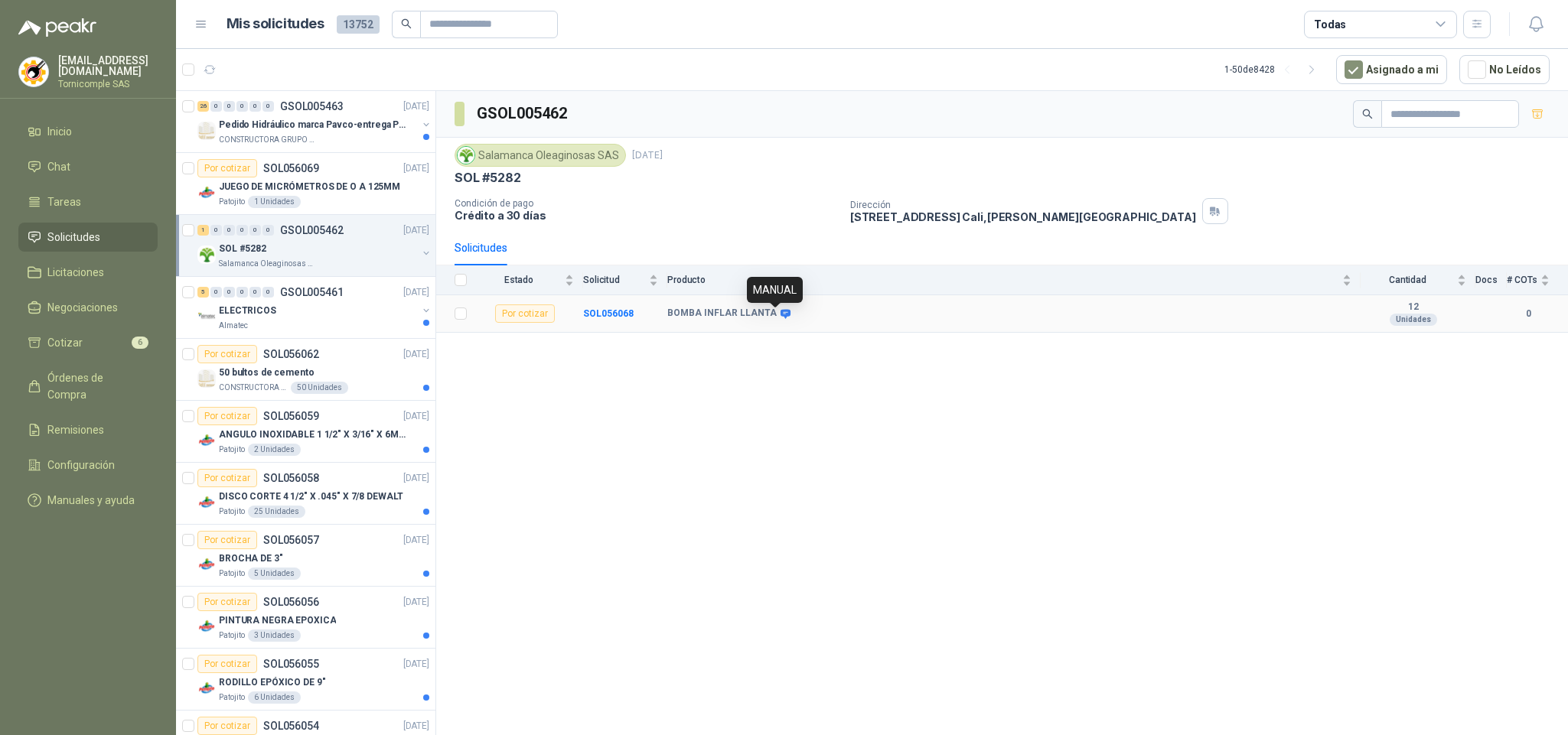
click at [780, 315] on icon at bounding box center [785, 314] width 10 height 9
drag, startPoint x: 666, startPoint y: 322, endPoint x: 771, endPoint y: 313, distance: 105.4
click at [771, 313] on tr "Por cotizar SOL056068 BOMBA INFLAR LLANTA 12 Unidades 0" at bounding box center [1002, 314] width 1132 height 38
copy tr "BOMBA INFLAR LLANTA"
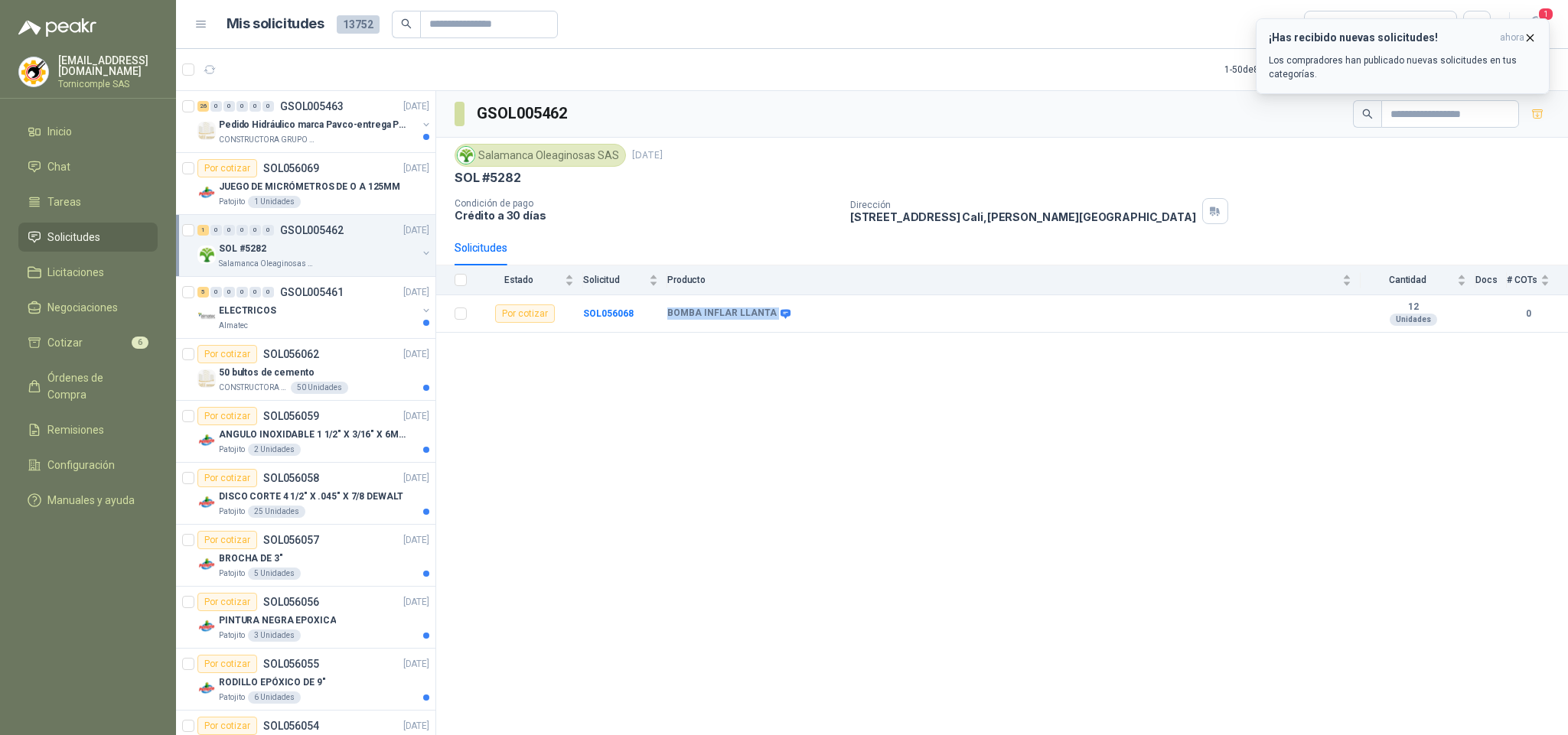
click at [1296, 75] on p "Los compradores han publicado nuevas solicitudes en tus categorías." at bounding box center [1403, 67] width 268 height 28
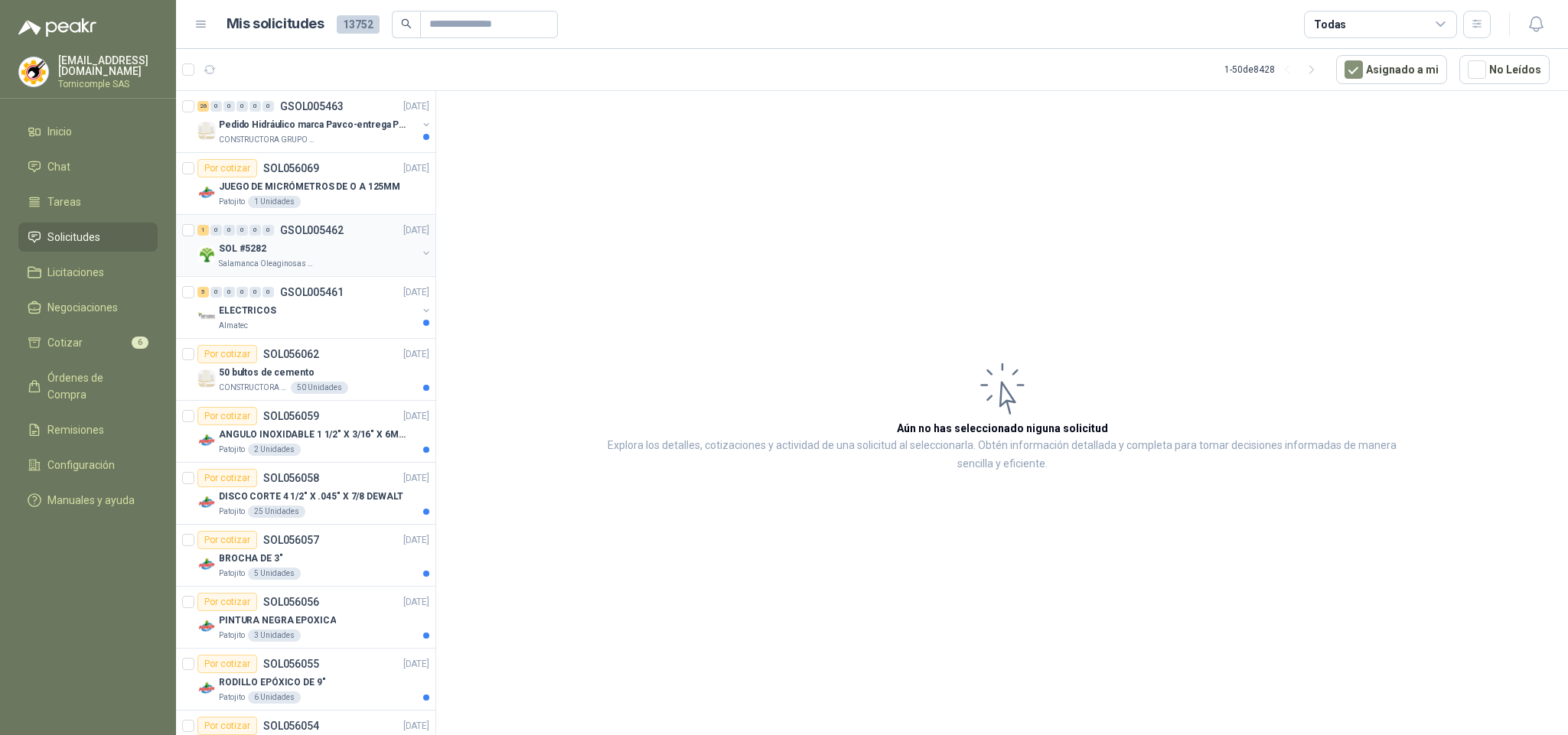
click at [337, 242] on div "SOL #5282" at bounding box center [317, 248] width 198 height 18
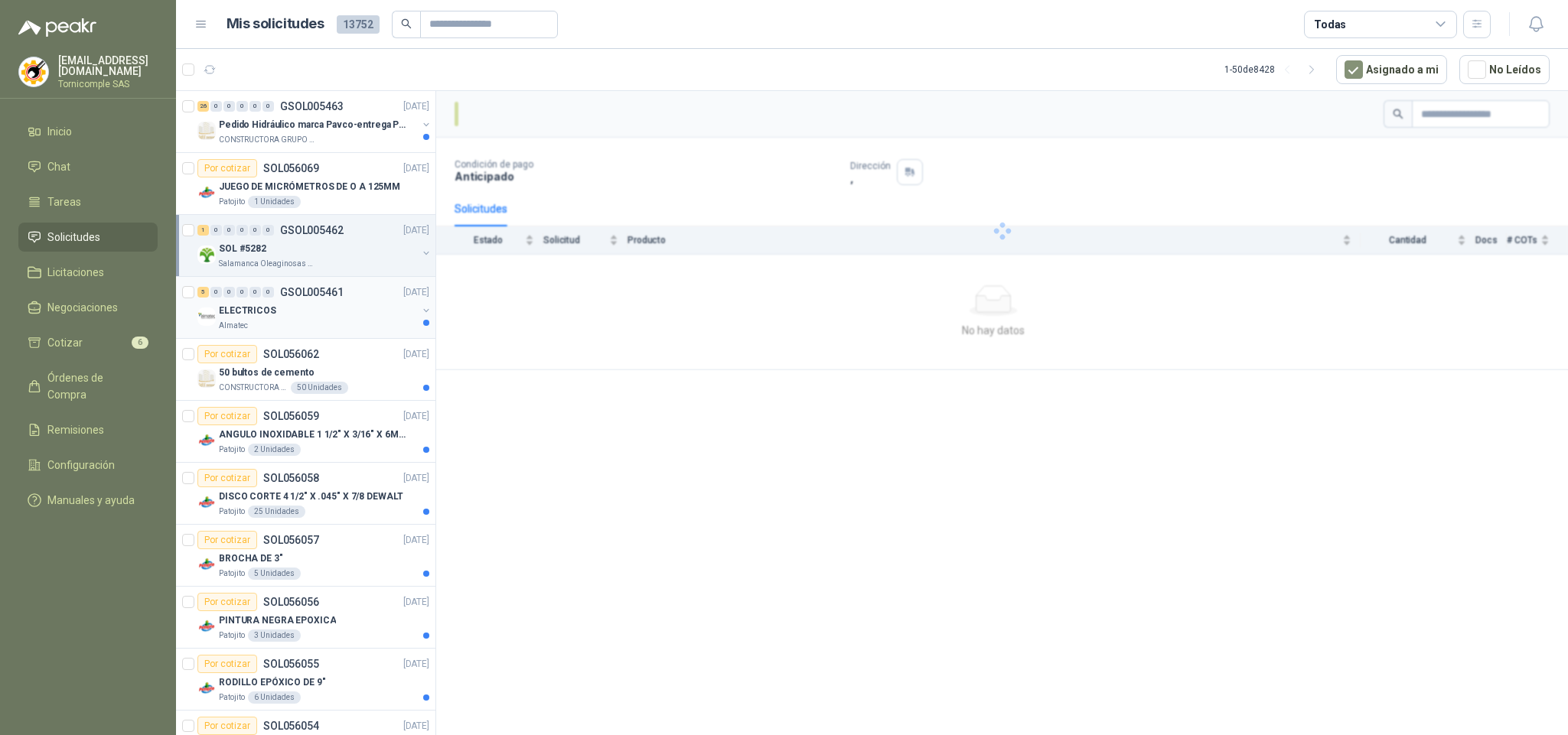
click at [322, 316] on div "ELECTRICOS" at bounding box center [317, 310] width 198 height 18
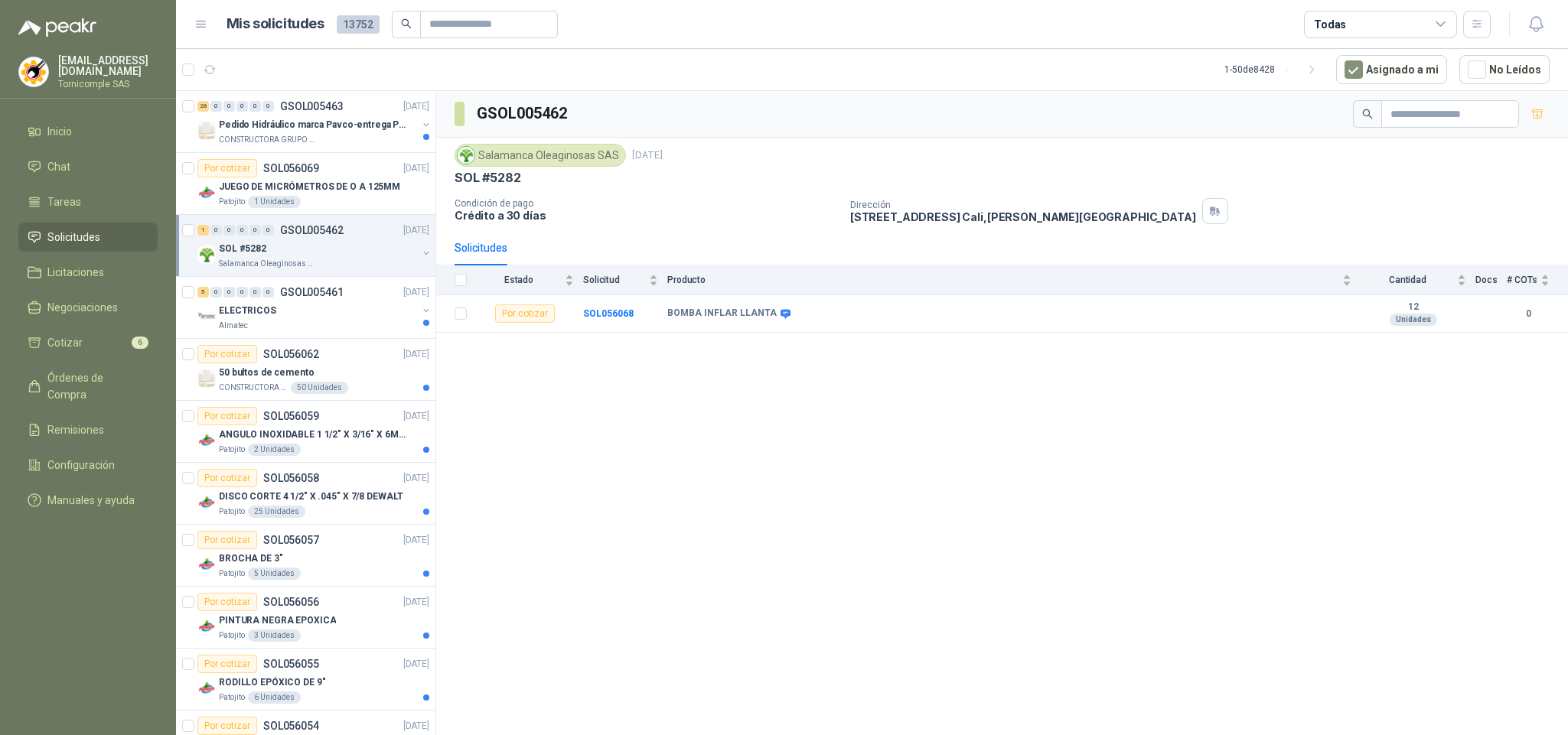
click at [301, 250] on div "SOL #5282" at bounding box center [317, 248] width 198 height 18
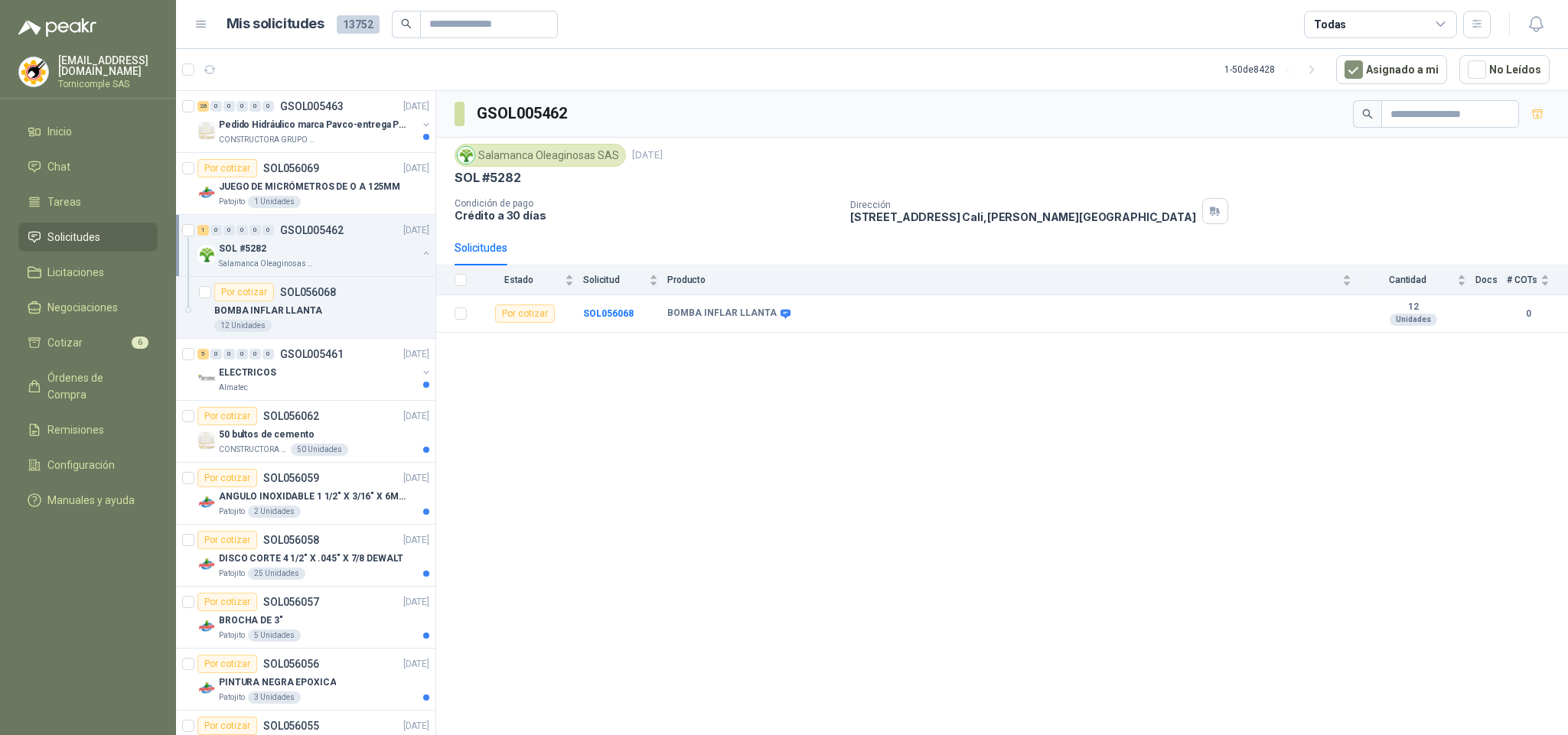
click at [366, 244] on div "SOL #5282" at bounding box center [317, 248] width 198 height 18
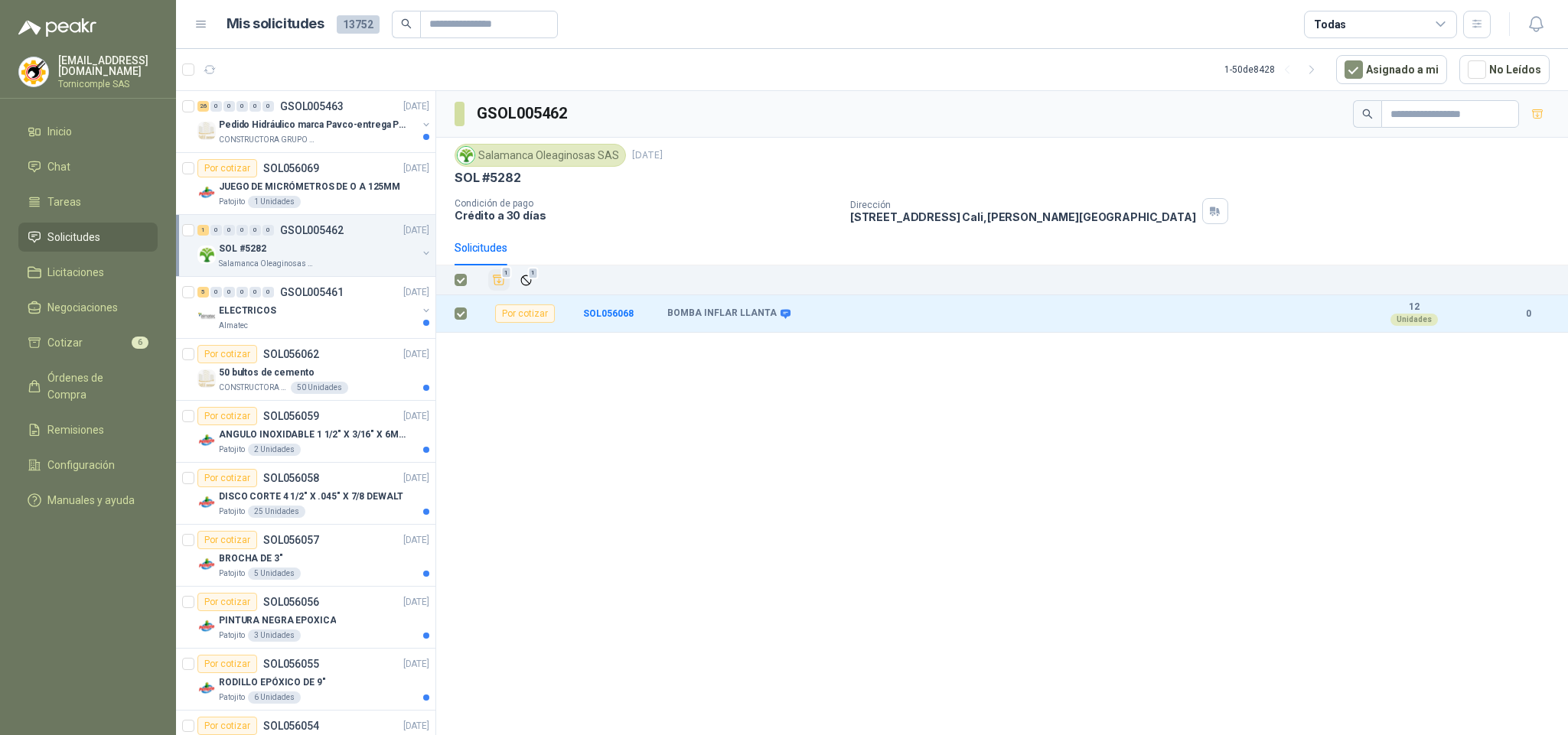
click at [503, 279] on span "1" at bounding box center [507, 273] width 11 height 13
click at [322, 297] on p "GSOL005461" at bounding box center [312, 292] width 64 height 11
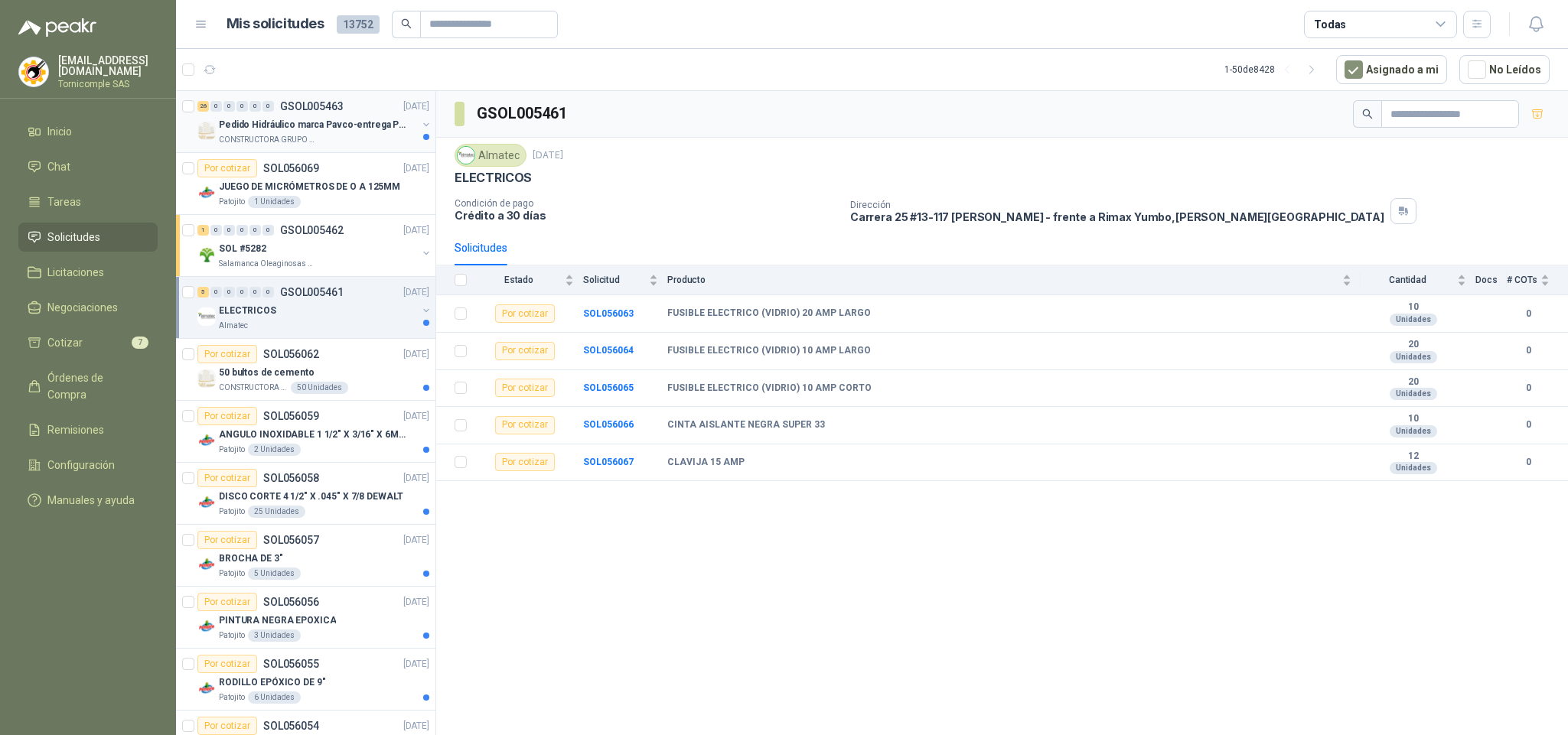
click at [322, 133] on div "Pedido Hidráulico marca Pavco-entrega Popayán" at bounding box center [317, 125] width 198 height 18
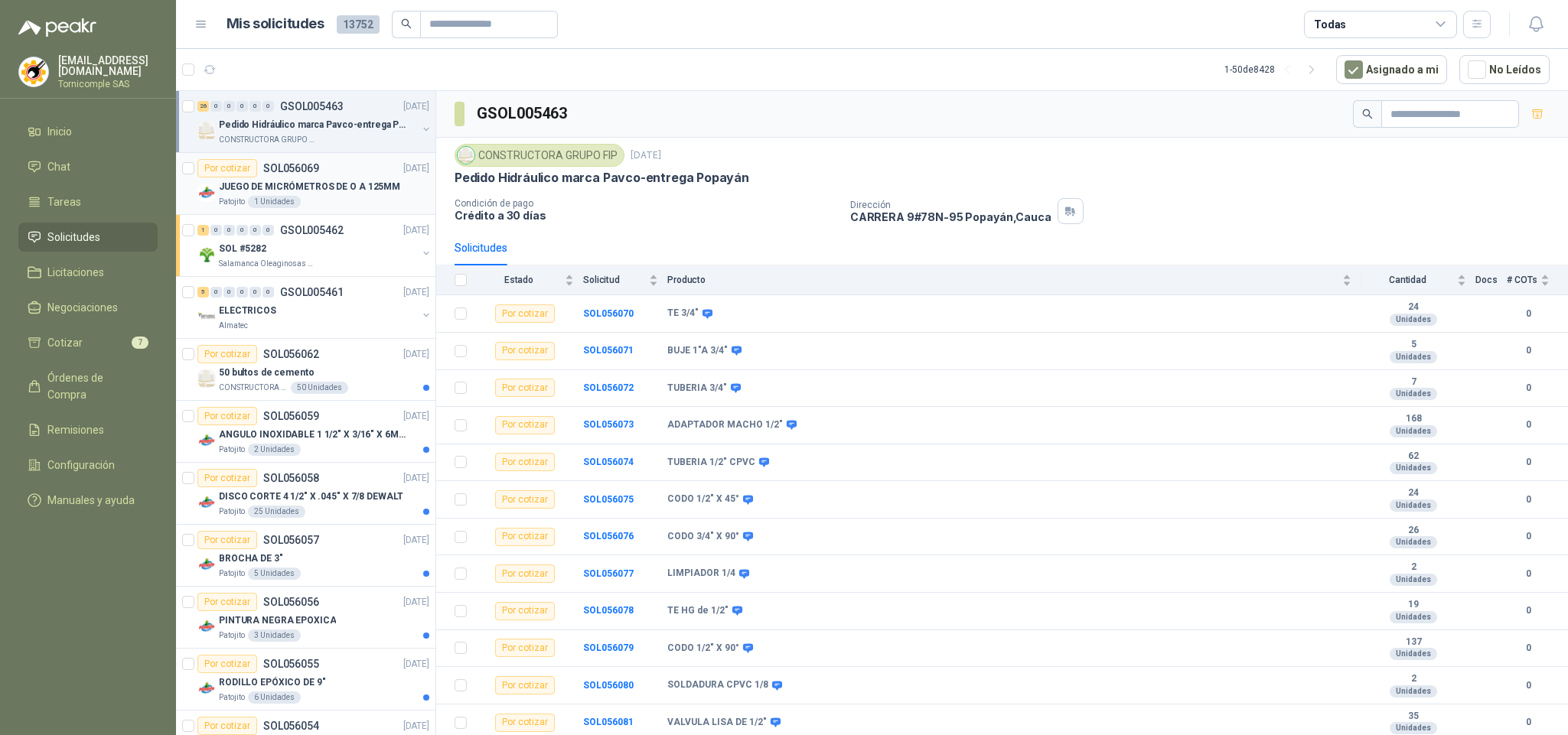
click at [312, 178] on div "JUEGO DE MICRÓMETROS DE O A 125MM" at bounding box center [324, 187] width 210 height 18
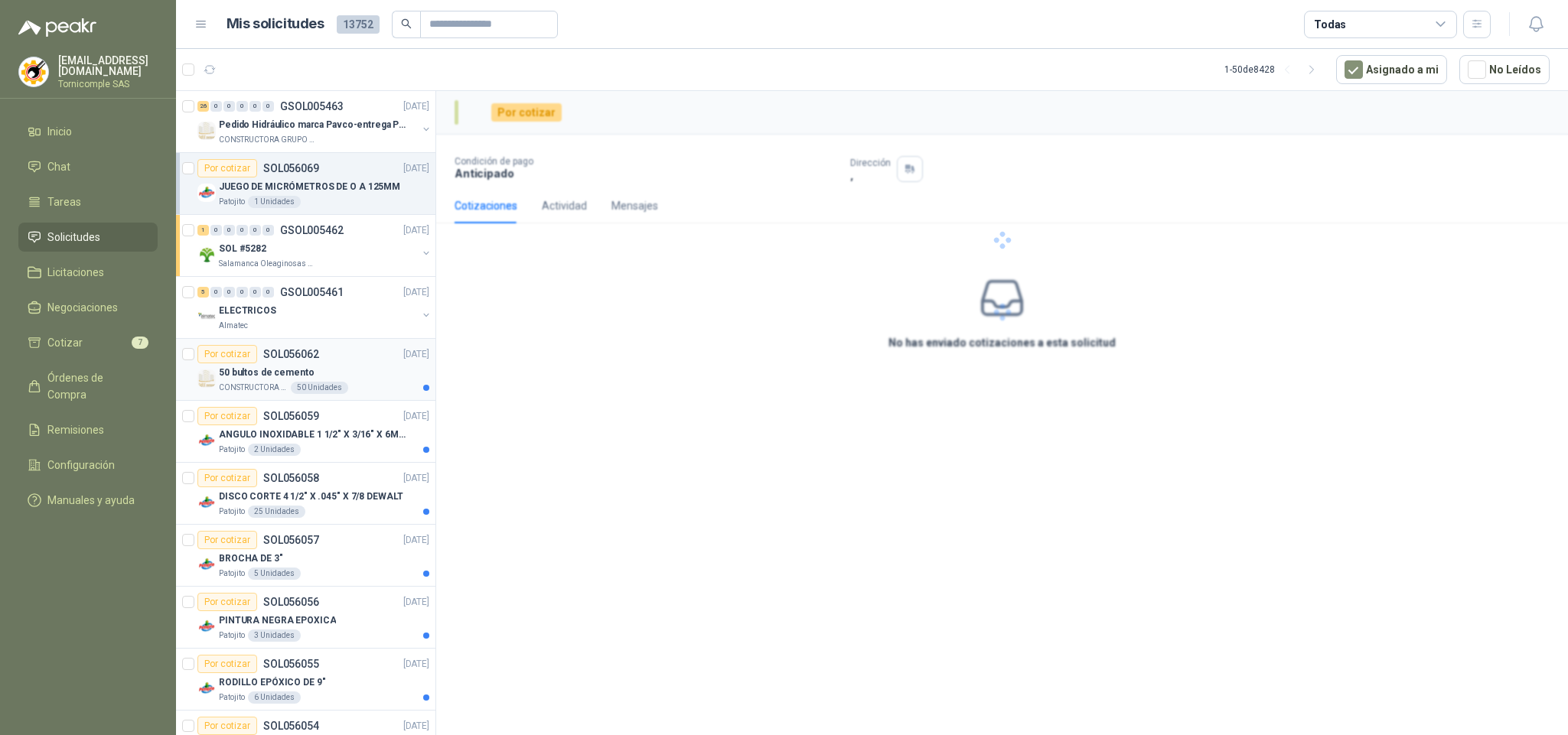
click at [363, 388] on div "CONSTRUCTORA GRUPO FIP 50 Unidades" at bounding box center [324, 388] width 210 height 13
click at [363, 428] on div "ANGULO INOXIDABLE 1 1/2" X 3/16" X 6MTS" at bounding box center [324, 434] width 210 height 18
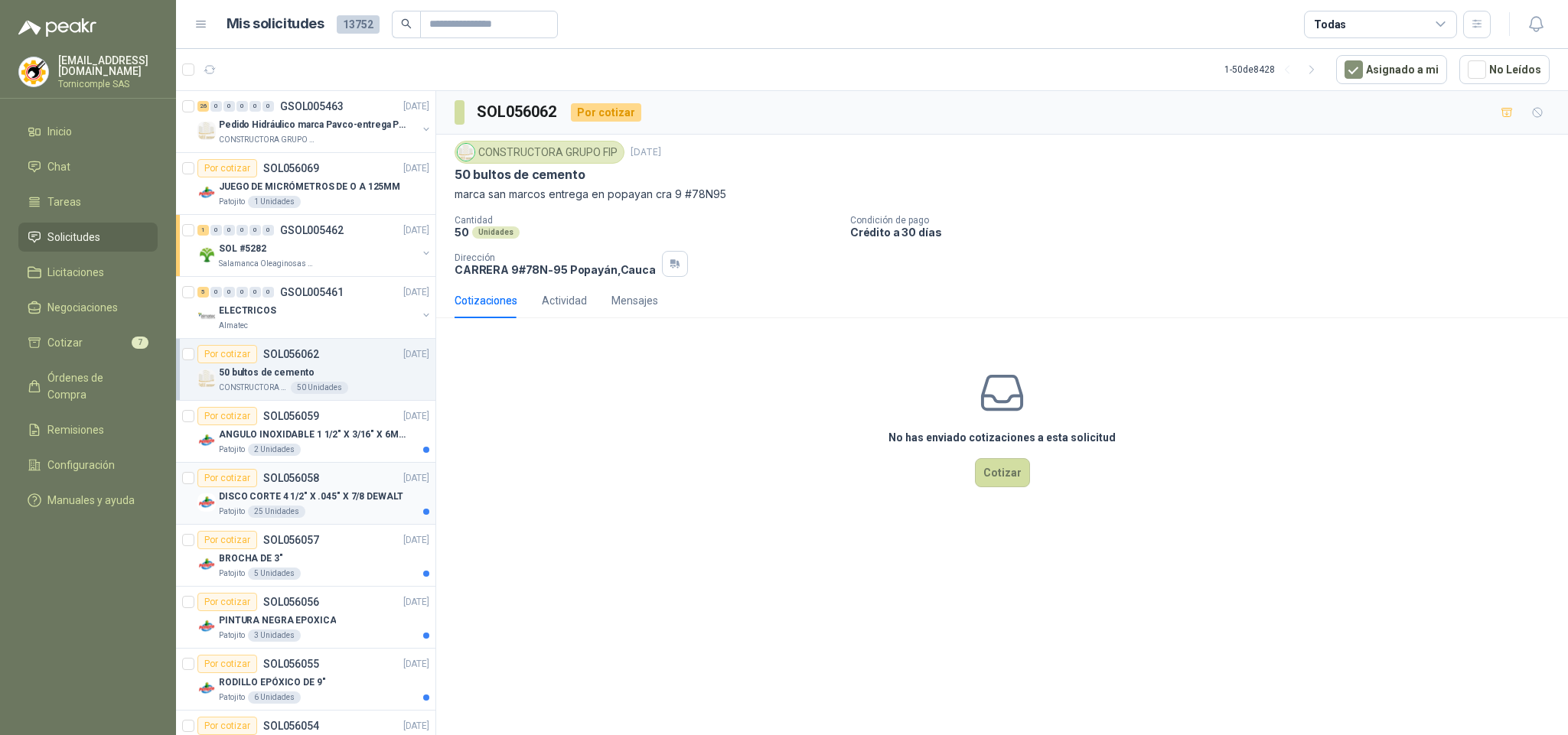
click at [331, 499] on p "DISCO CORTE 4 1/2" X .045" X 7/8 DEWALT" at bounding box center [310, 497] width 184 height 14
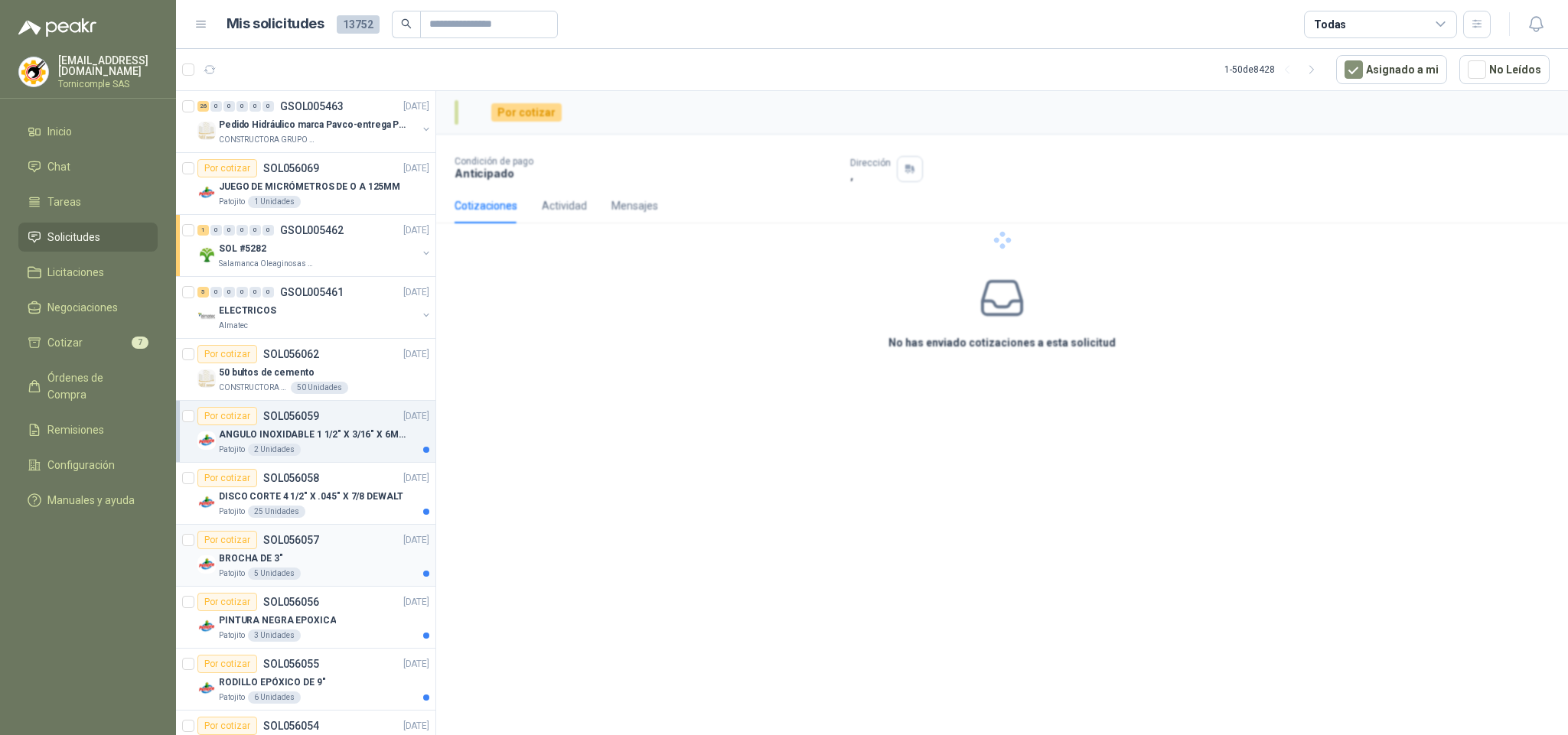
click at [317, 567] on div "BROCHA DE 3"" at bounding box center [324, 558] width 210 height 18
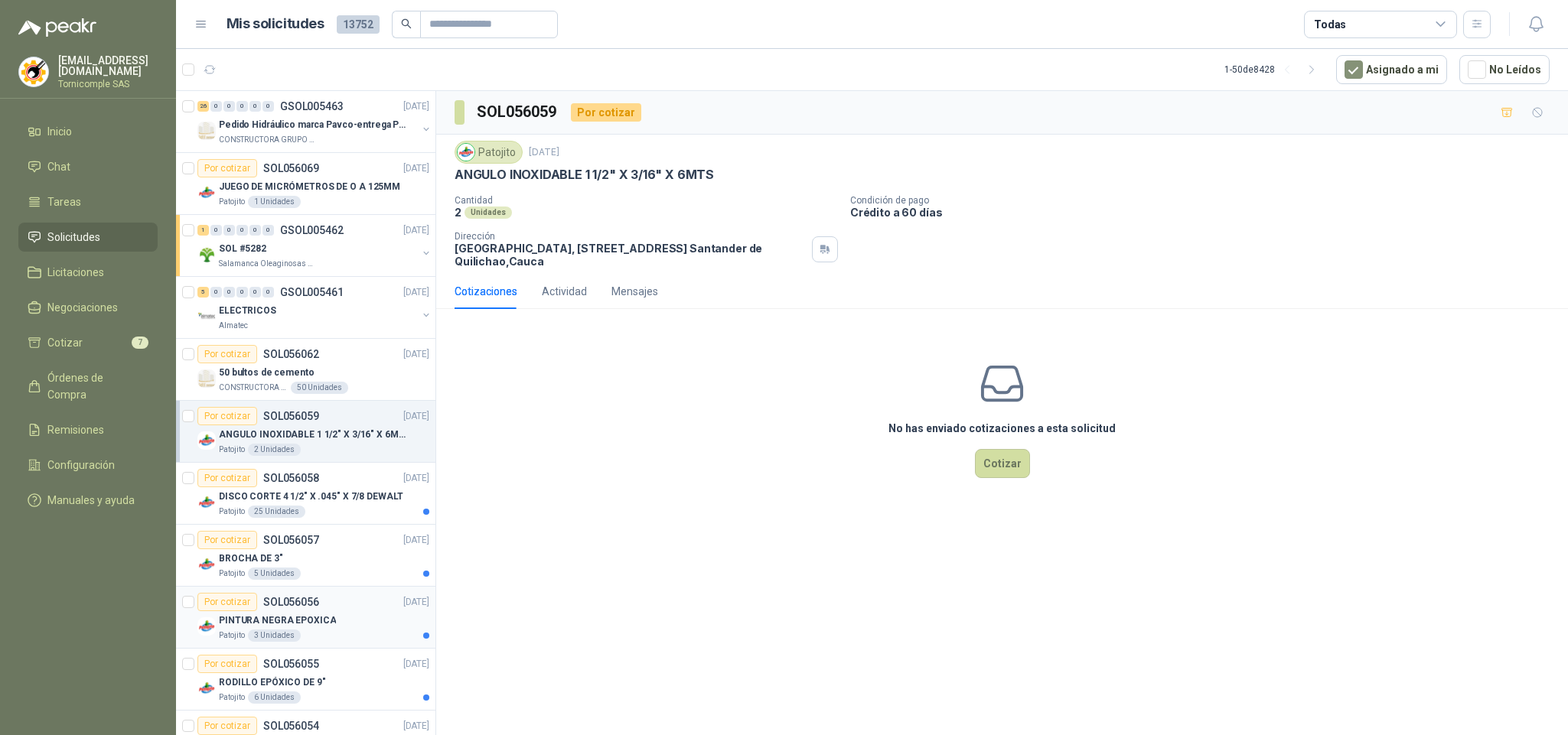
click at [322, 649] on article "Por cotizar SOL056056 [DATE] PINTURA NEGRA EPOXICA Patojito 3 Unidades" at bounding box center [306, 617] width 260 height 62
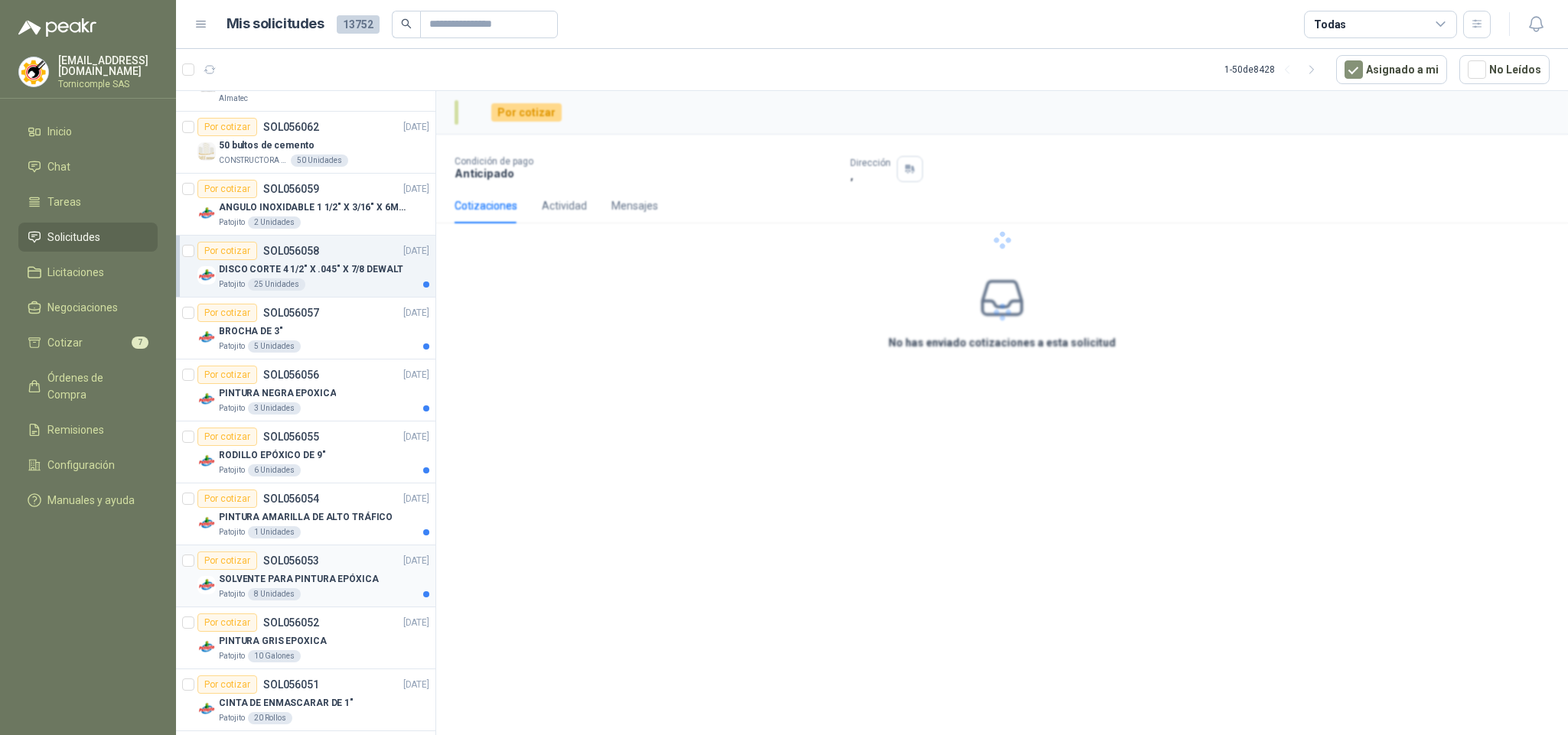
scroll to position [229, 0]
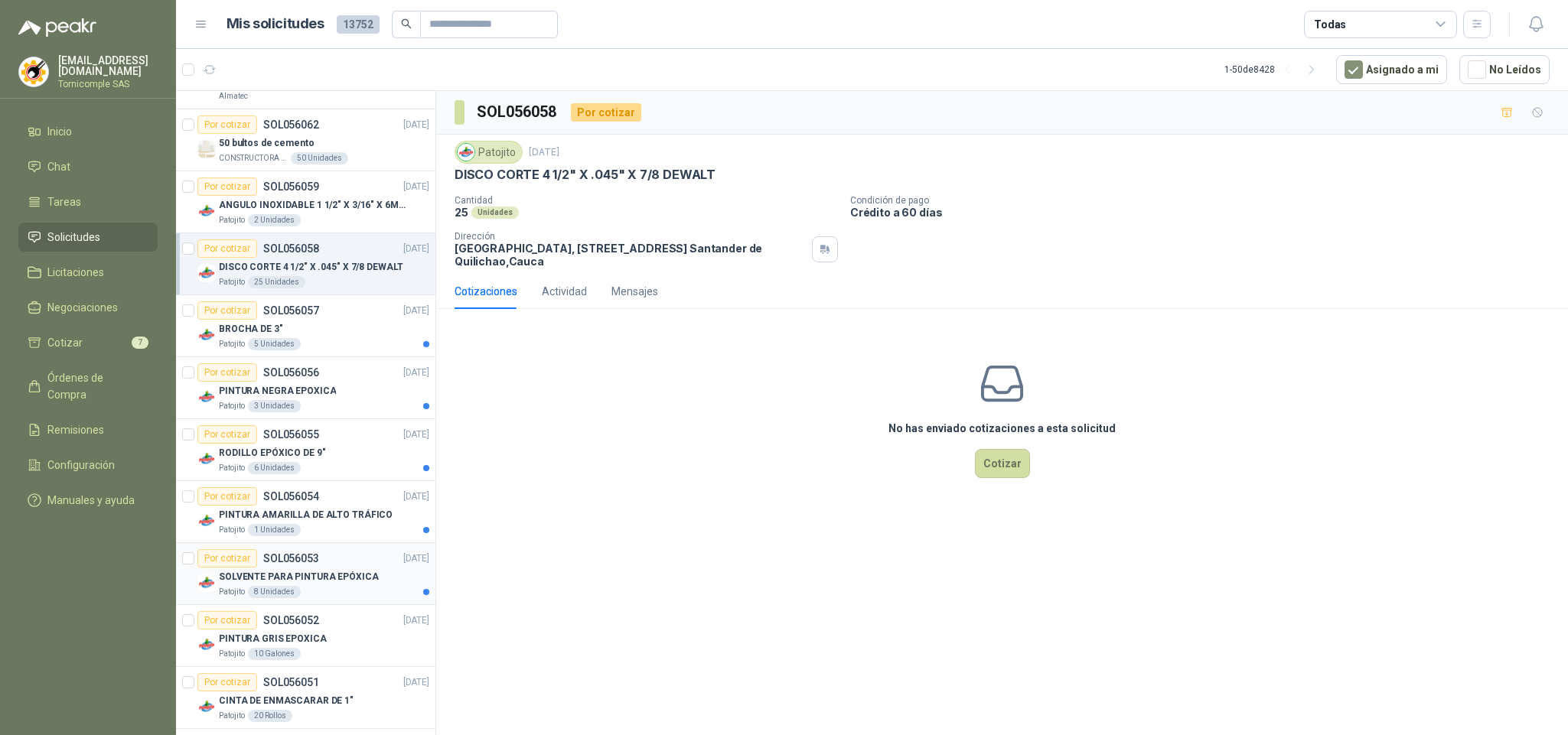
click at [347, 598] on div "Patojito 8 Unidades" at bounding box center [324, 592] width 210 height 13
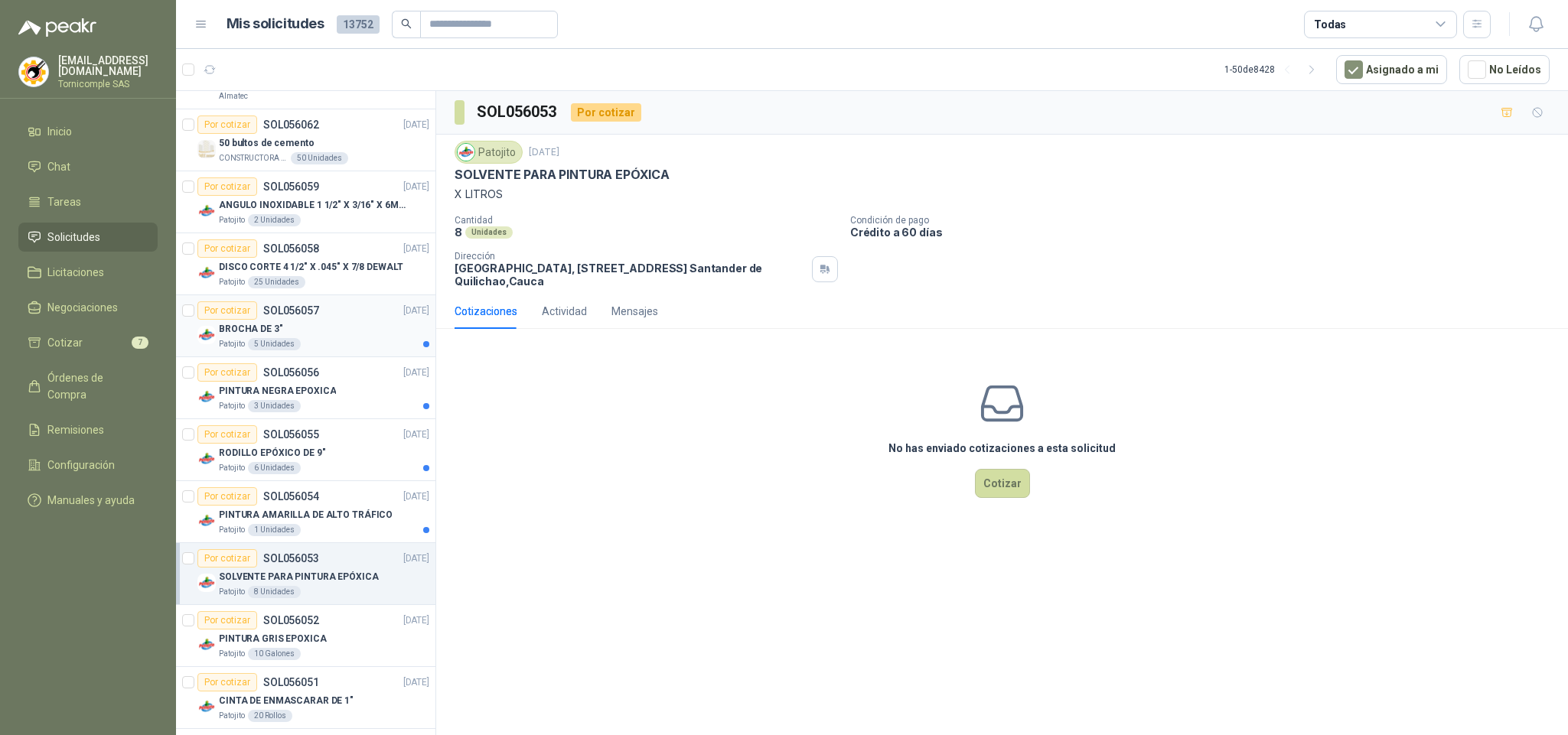
click at [350, 331] on div "BROCHA DE 3"" at bounding box center [324, 329] width 210 height 18
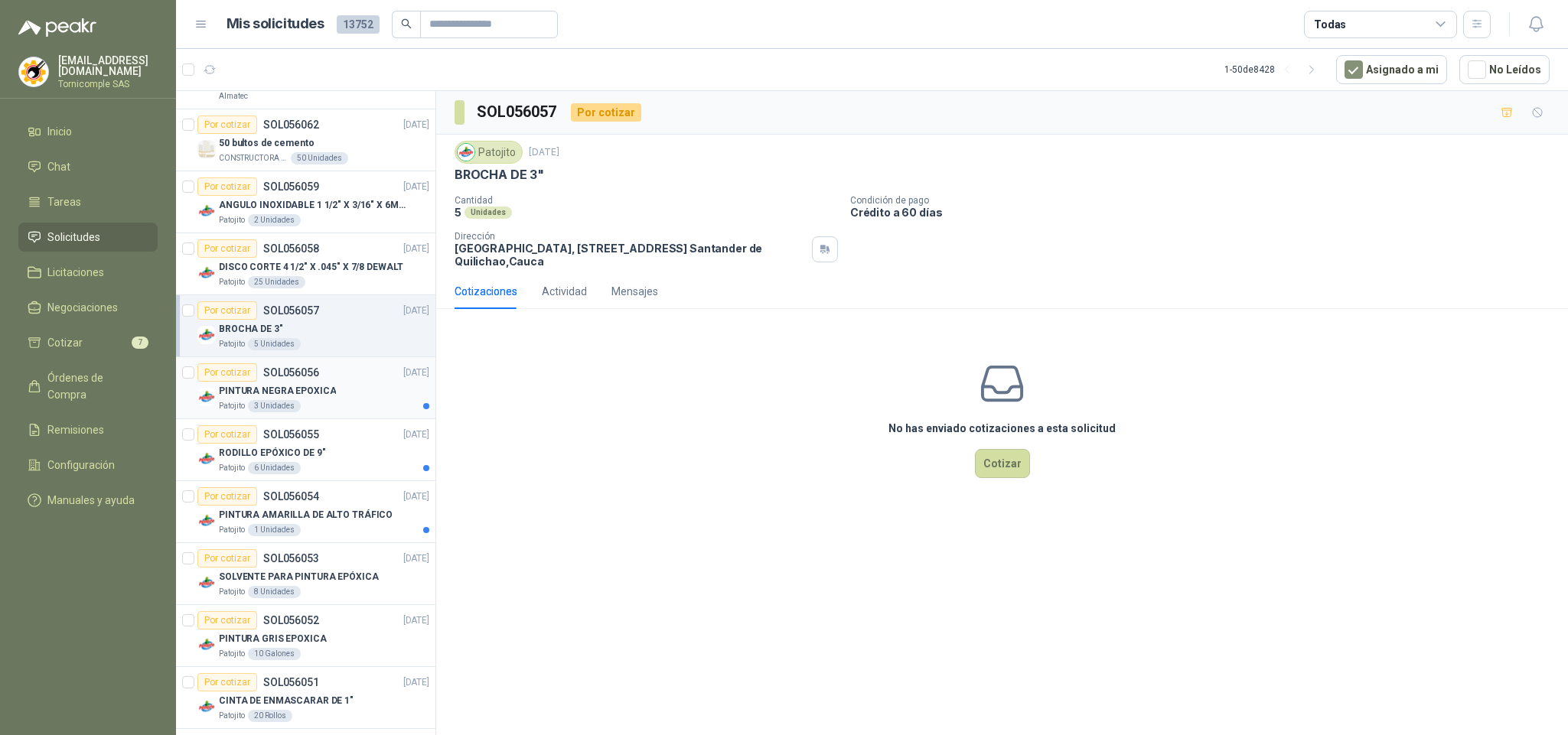
click at [334, 407] on div "Patojito 3 Unidades" at bounding box center [324, 406] width 210 height 13
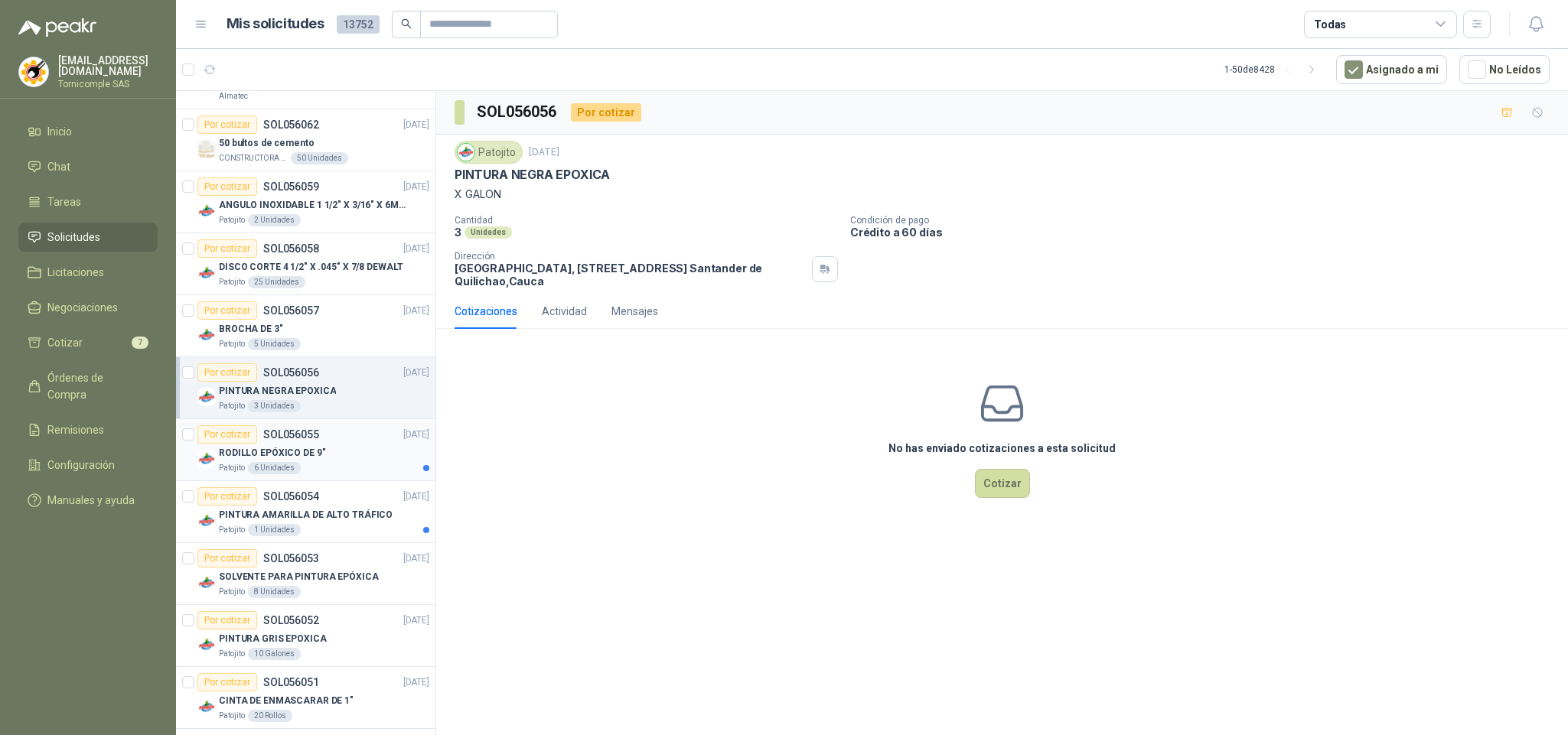
click at [343, 456] on div "RODILLO EPÓXICO DE 9"" at bounding box center [324, 453] width 210 height 18
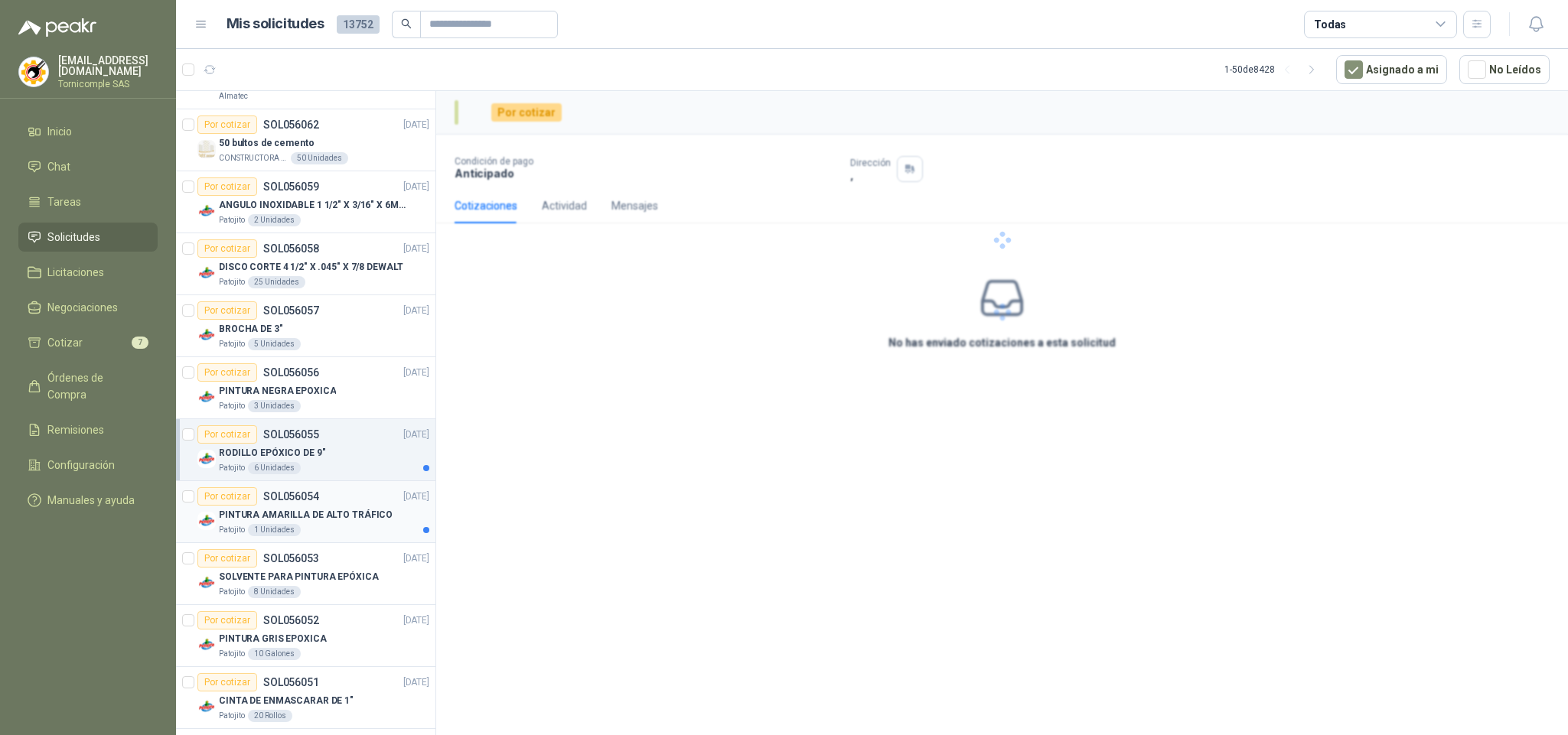
click at [343, 535] on div "Patojito 1 Unidades" at bounding box center [324, 530] width 210 height 13
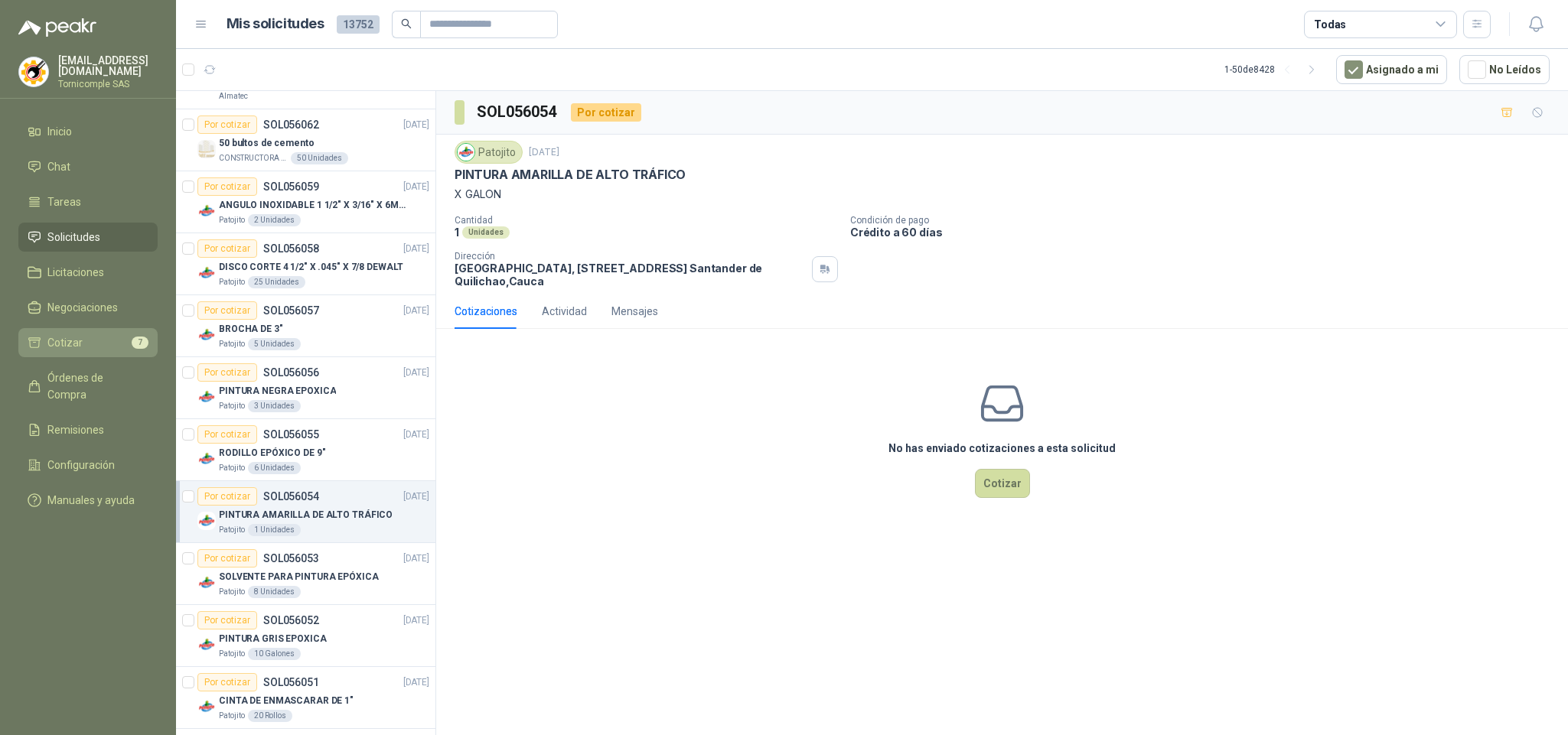
click at [95, 347] on li "Cotizar 7" at bounding box center [88, 342] width 121 height 17
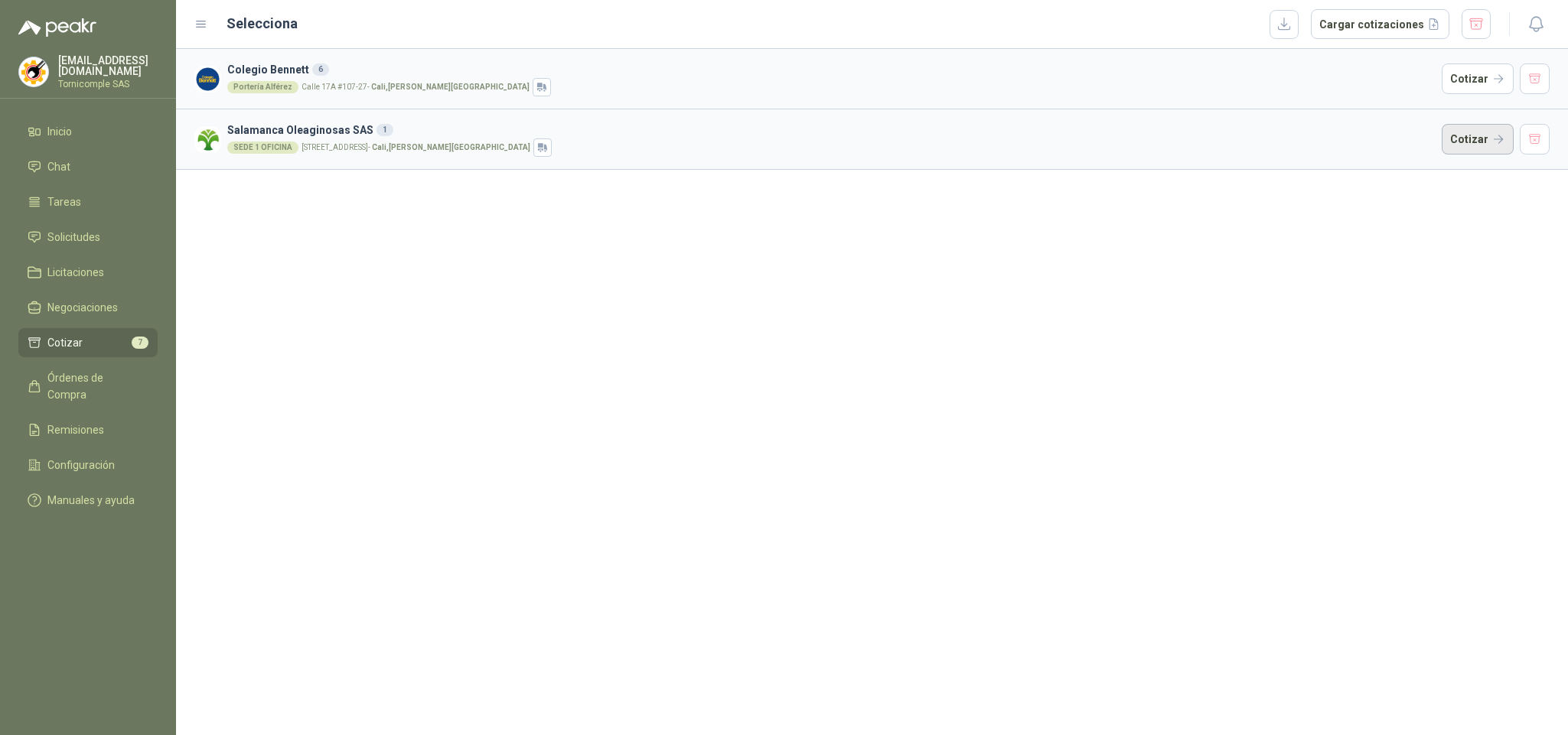
click at [1465, 146] on button "Cotizar" at bounding box center [1478, 139] width 72 height 31
